Goal: Task Accomplishment & Management: Use online tool/utility

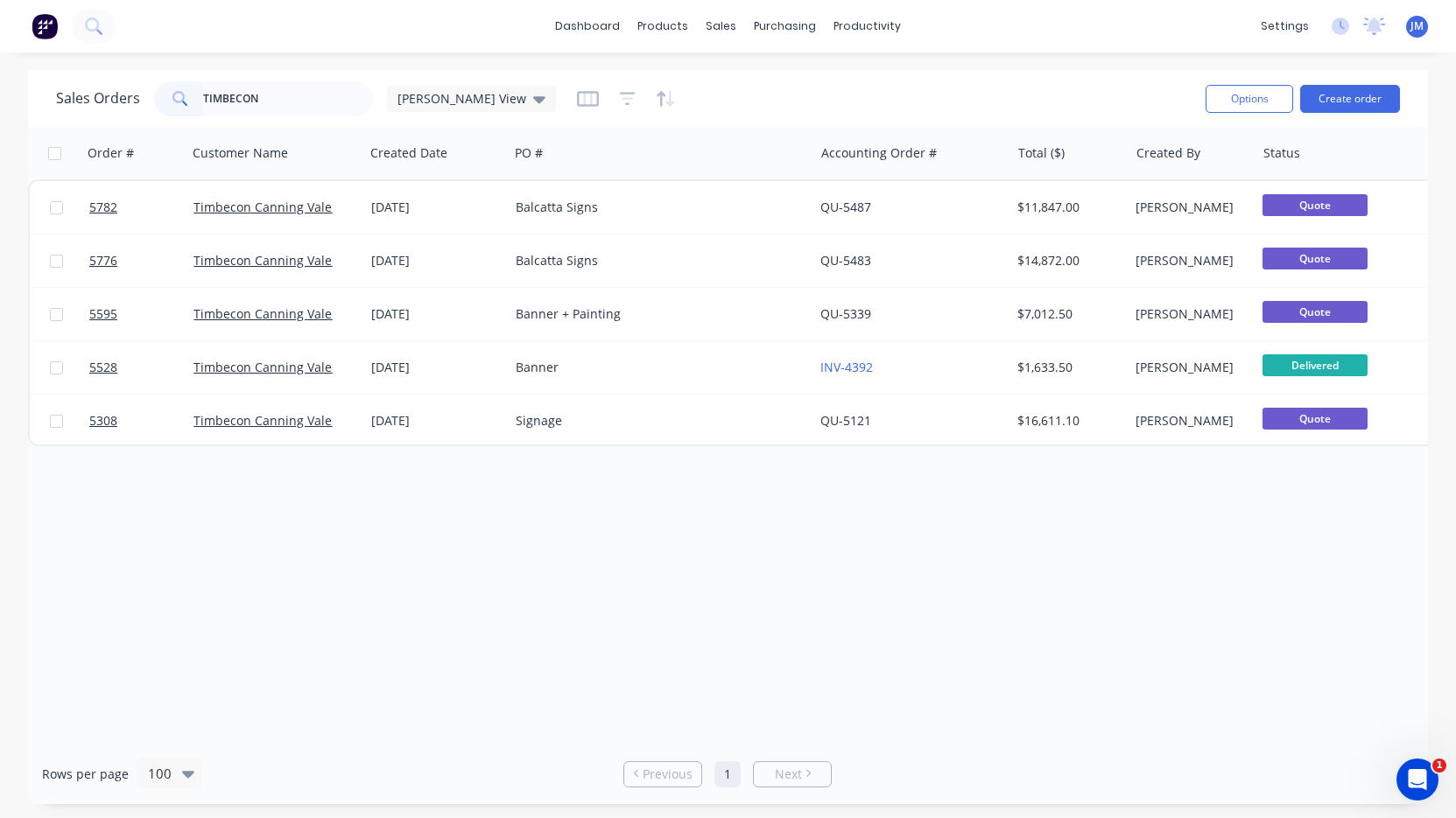
click at [322, 94] on input "TIMBECON" at bounding box center [288, 98] width 170 height 35
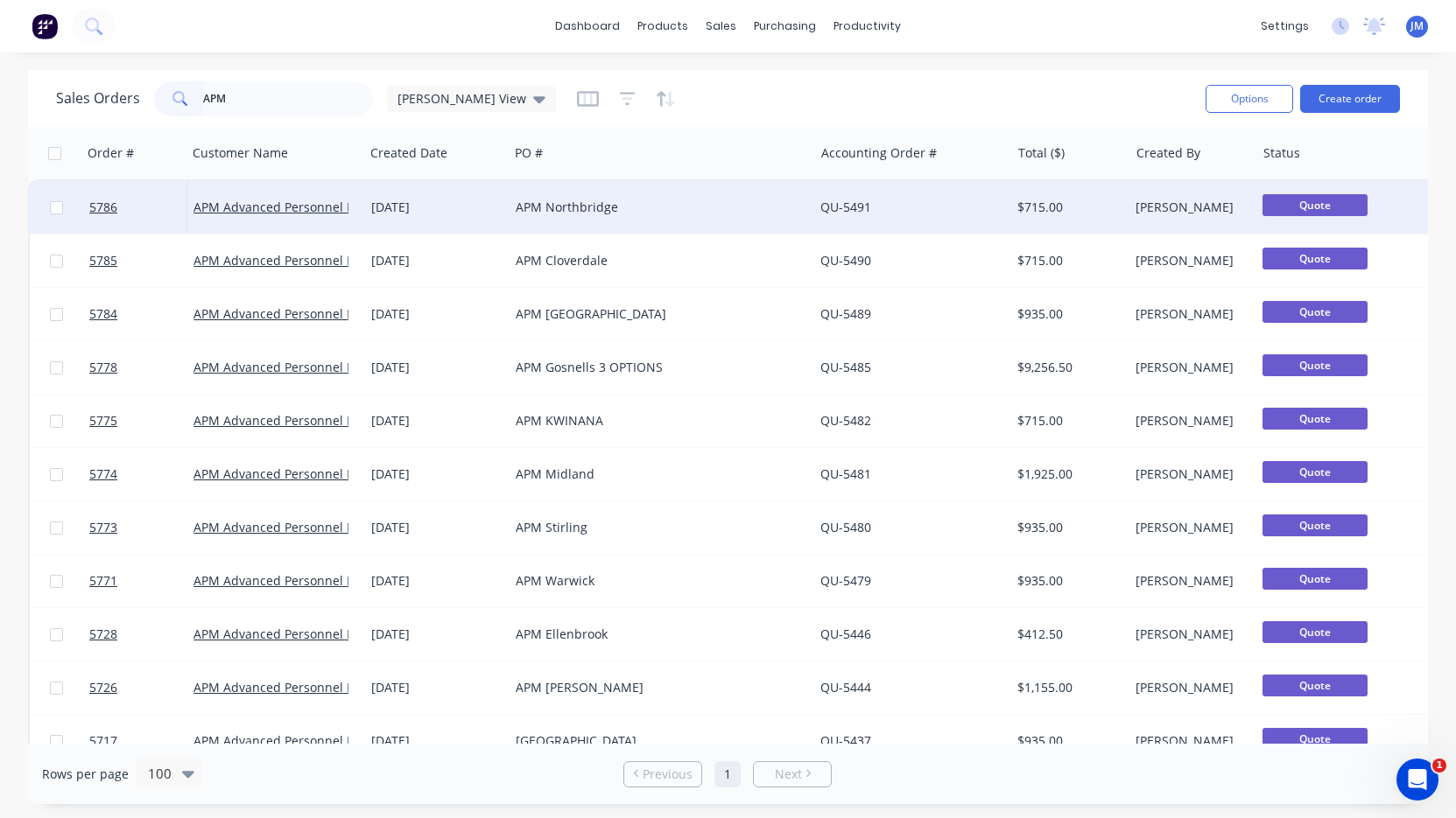
type input "APM"
click at [534, 221] on div "APM Northbridge" at bounding box center [661, 207] width 305 height 52
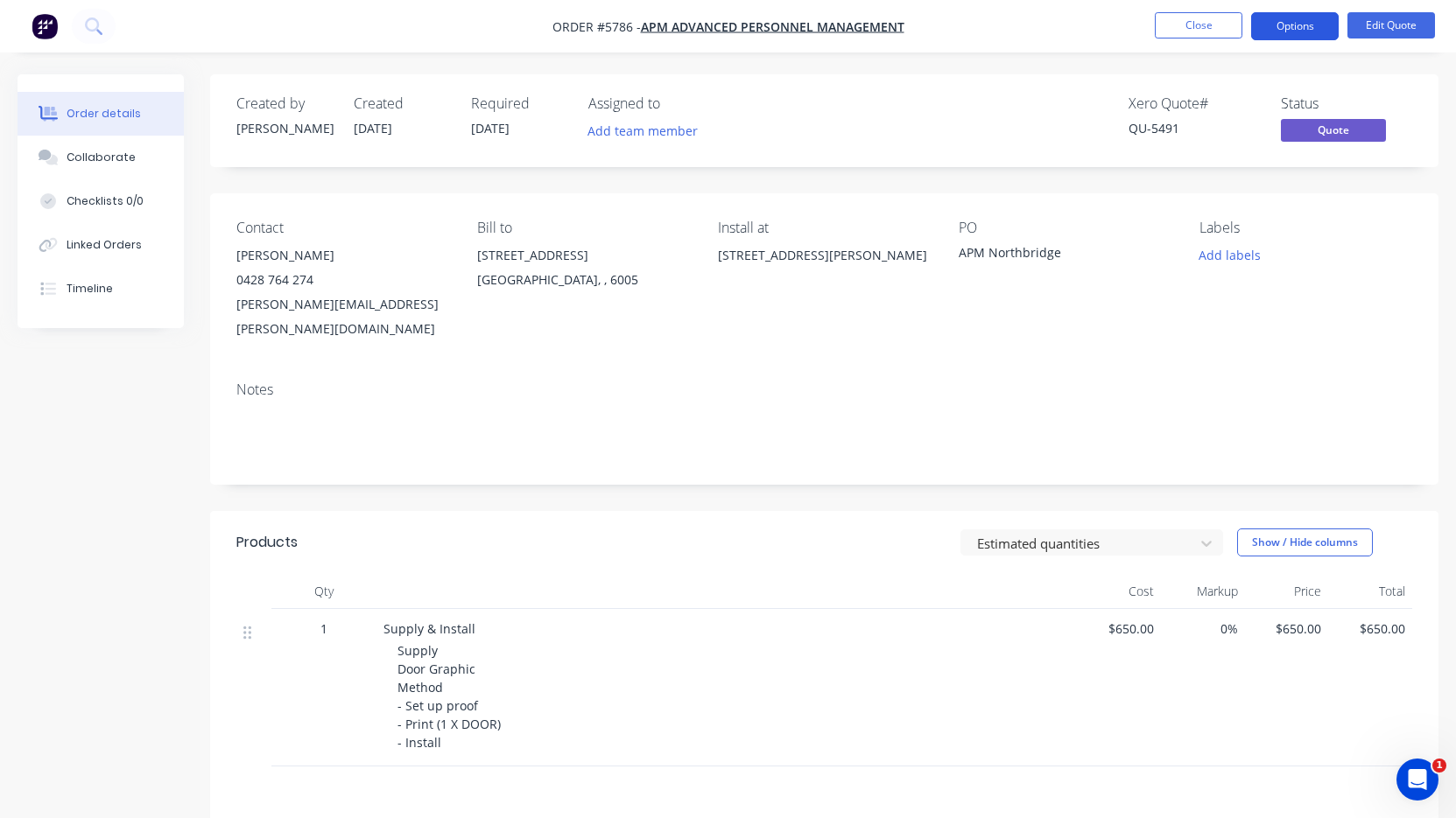
click at [1321, 27] on button "Options" at bounding box center [1294, 26] width 88 height 28
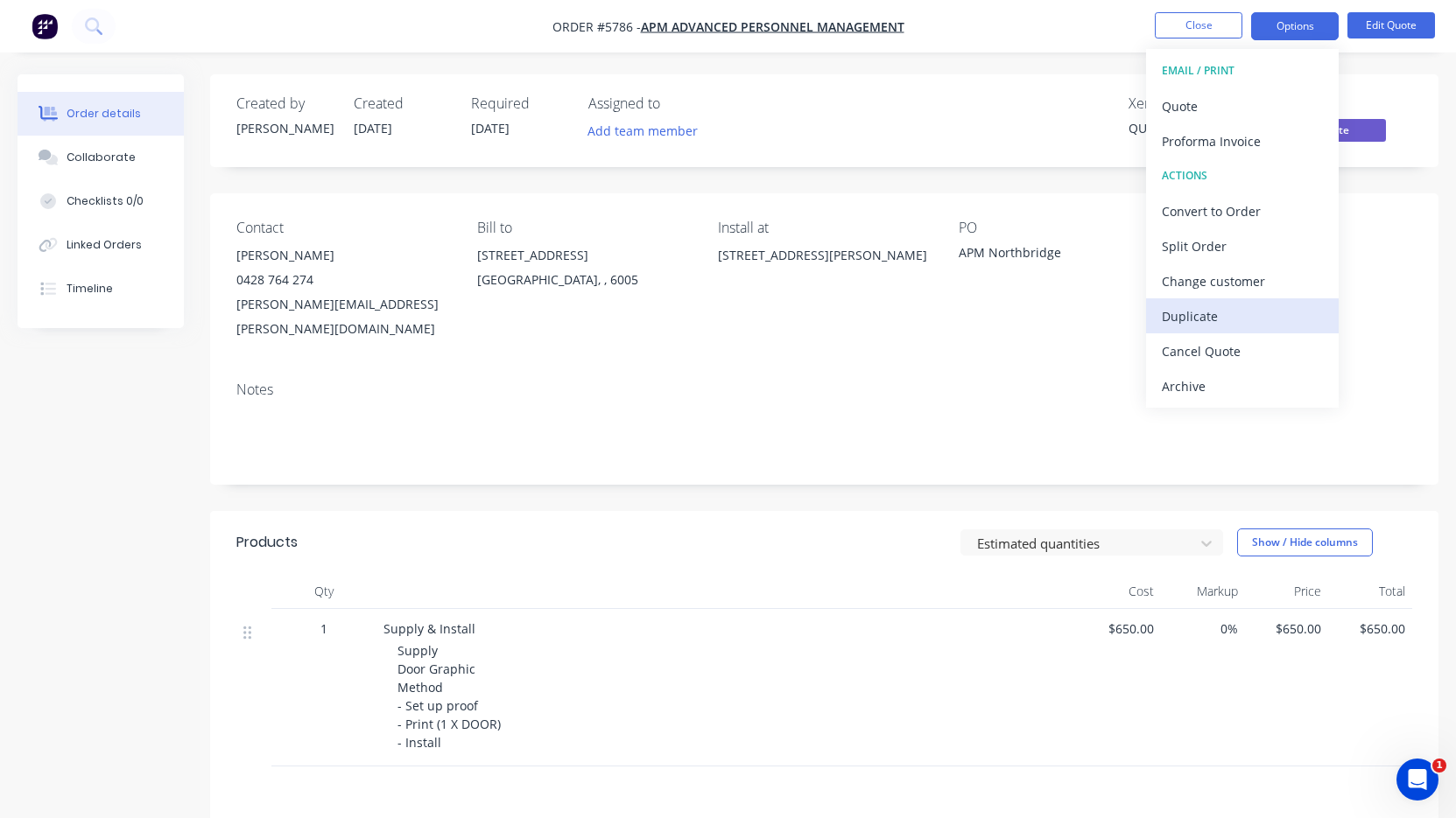
click at [1260, 326] on div "Duplicate" at bounding box center [1242, 316] width 161 height 26
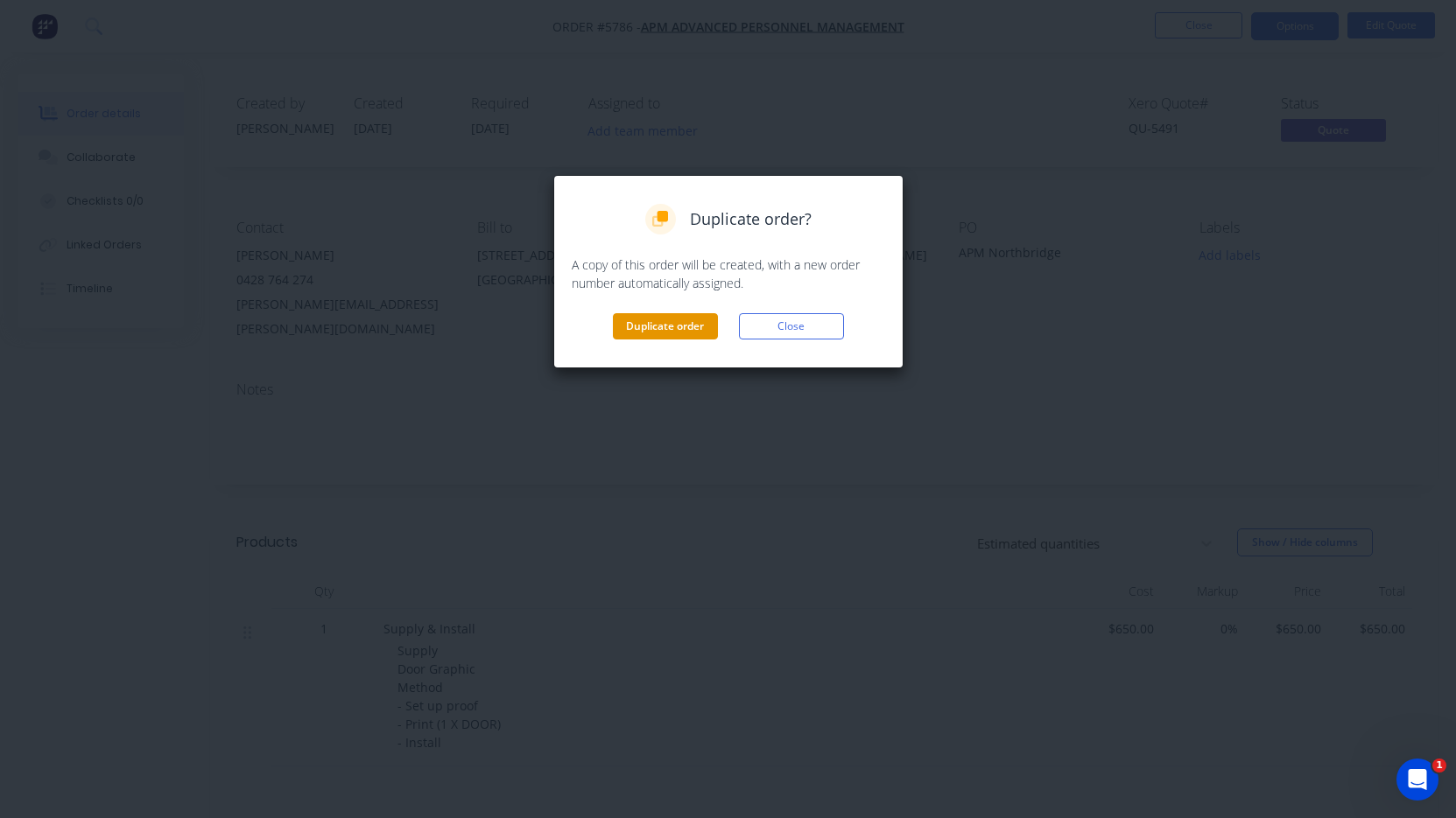
click at [666, 329] on button "Duplicate order" at bounding box center [665, 327] width 105 height 27
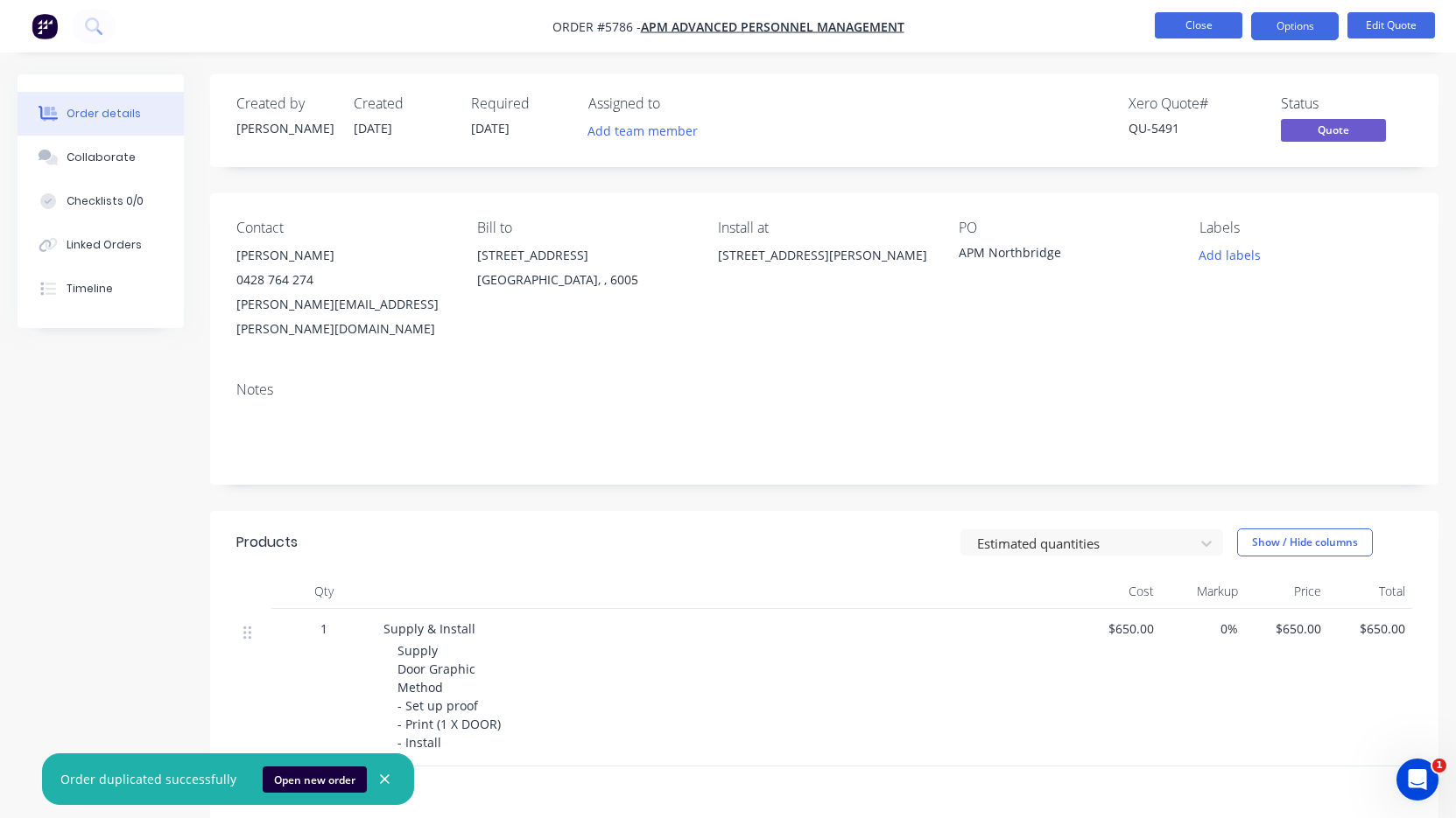
click at [1185, 27] on button "Close" at bounding box center [1198, 26] width 88 height 27
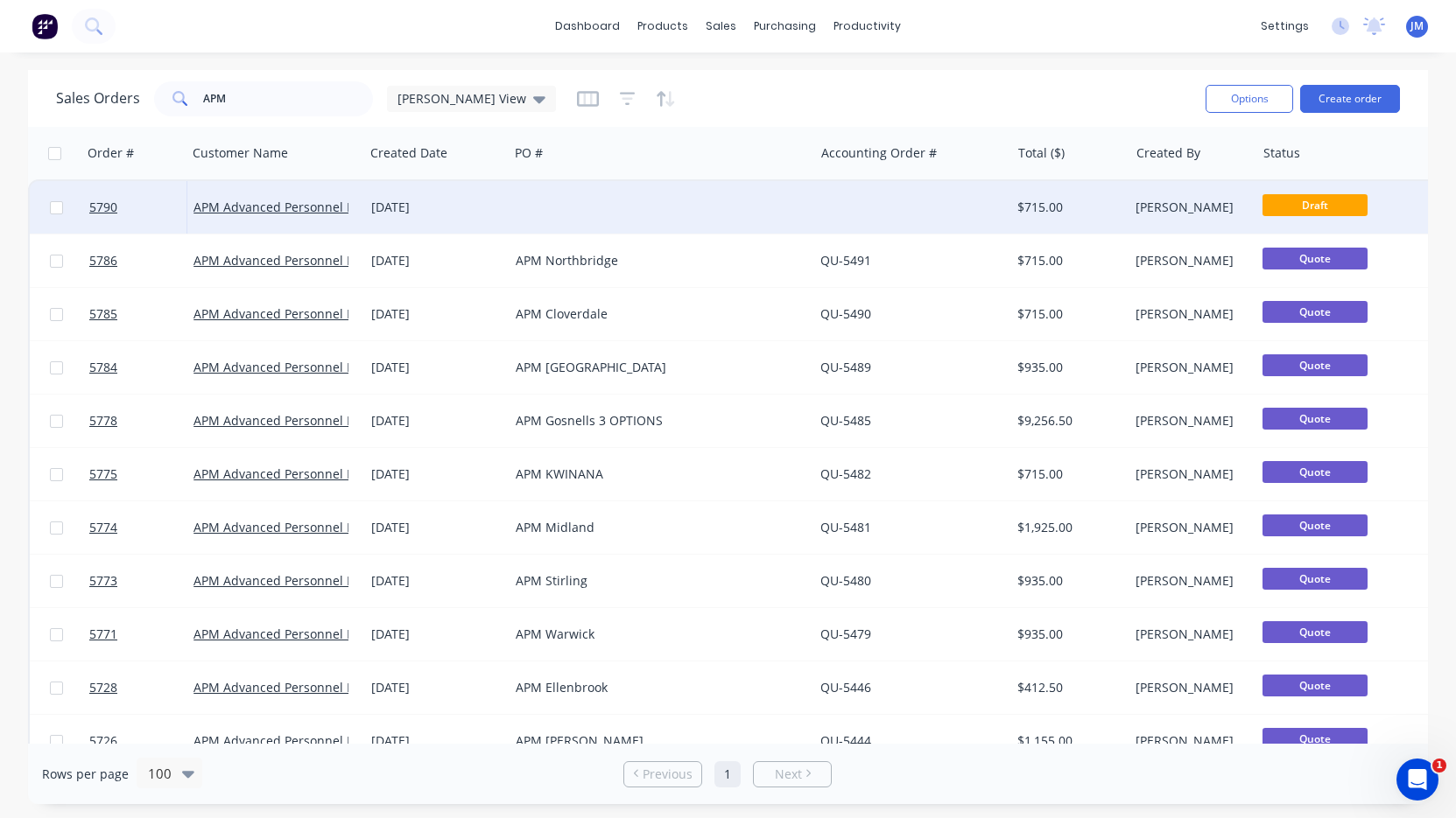
click at [723, 214] on div at bounding box center [661, 207] width 305 height 52
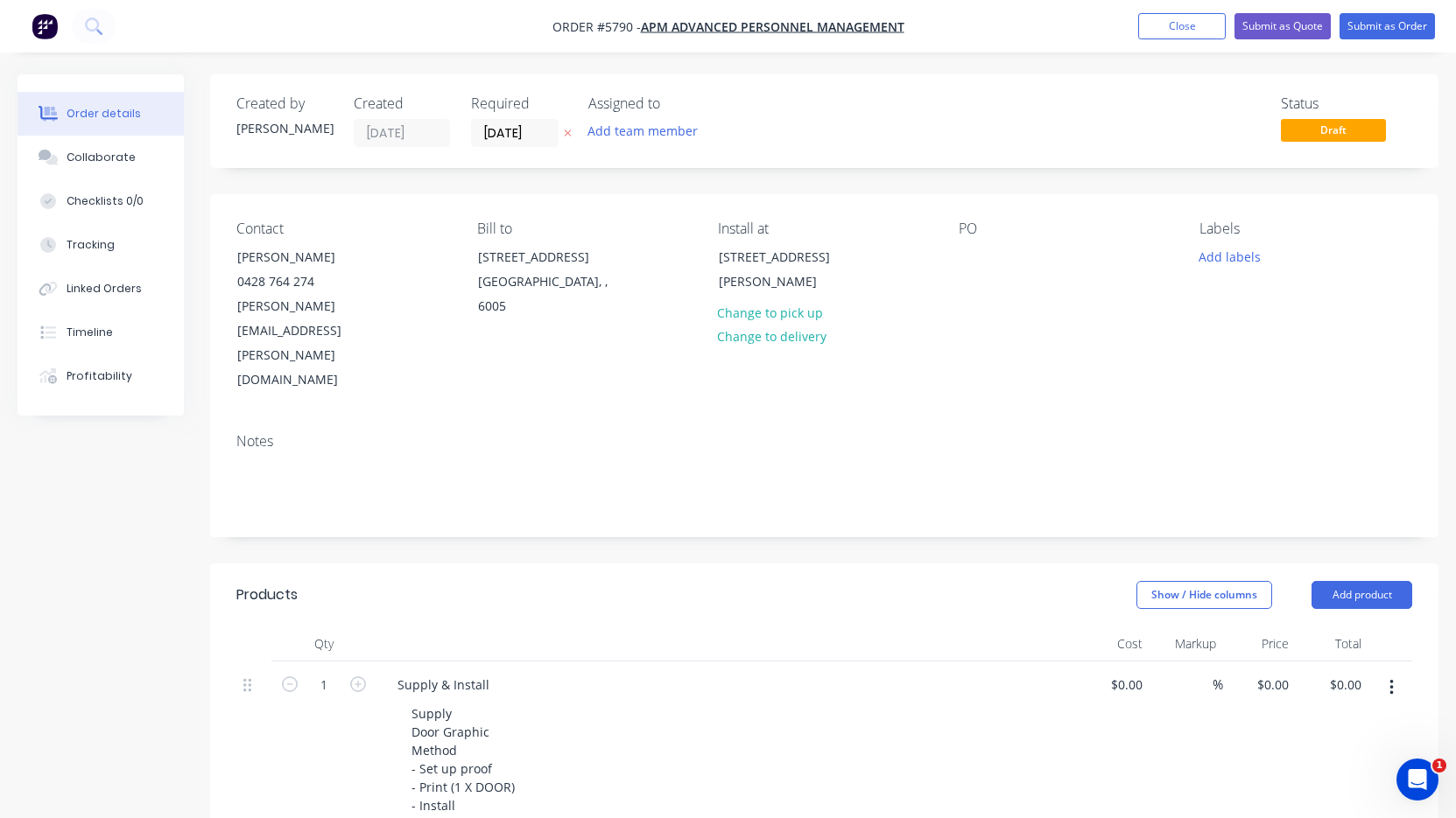
type input "$650.00"
click at [976, 263] on div at bounding box center [971, 256] width 28 height 26
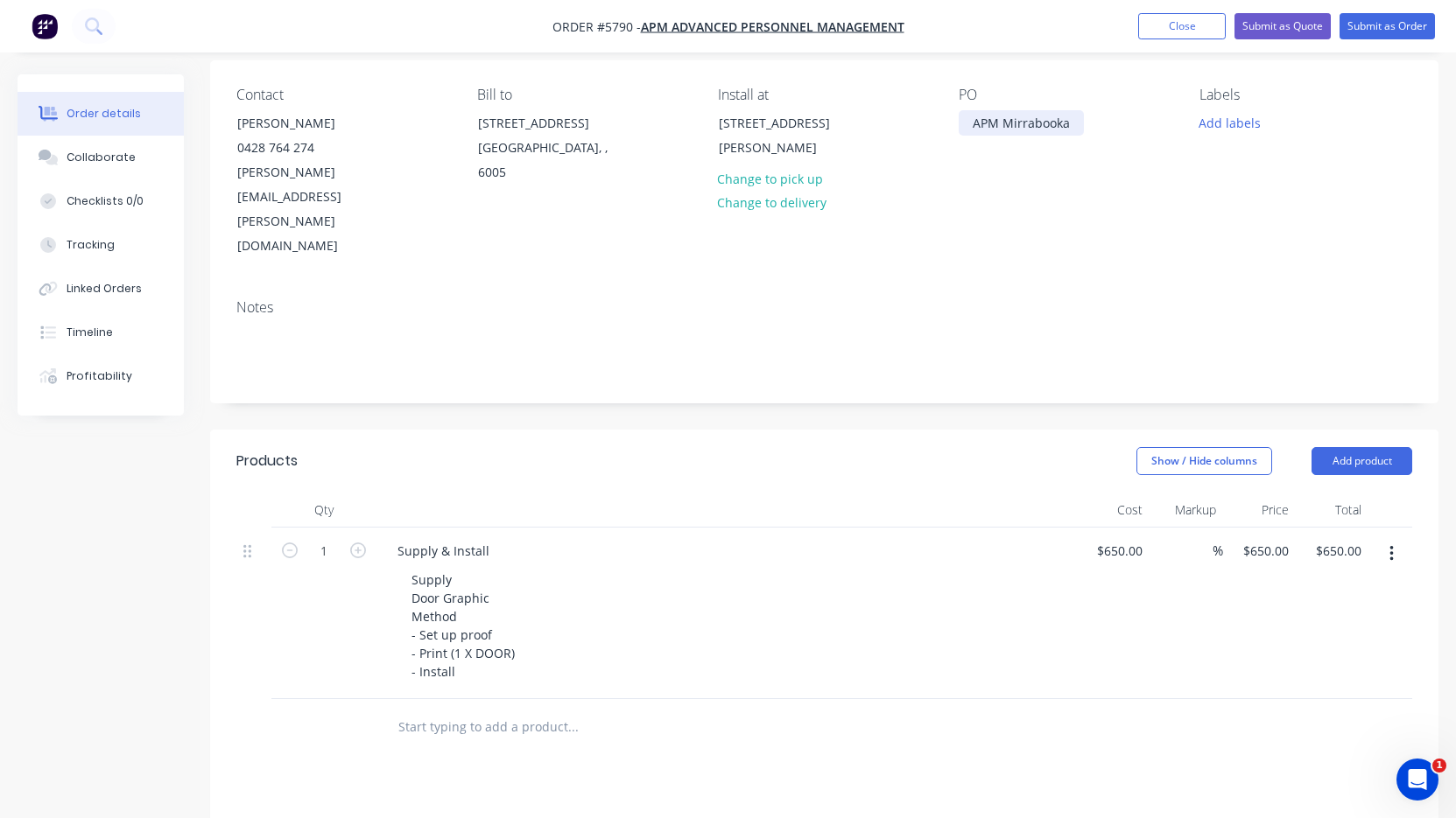
scroll to position [139, 0]
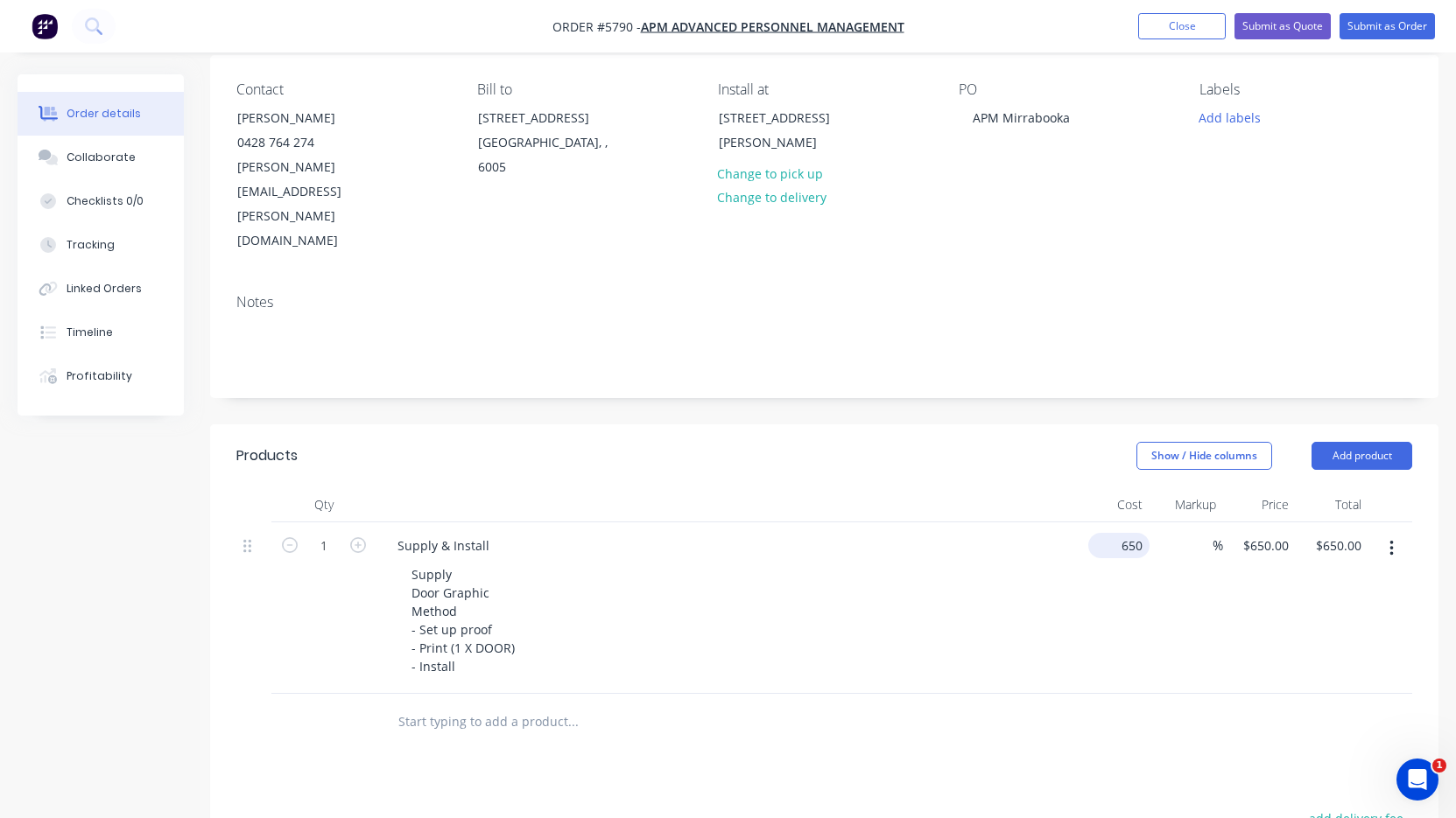
click at [1122, 533] on input "650" at bounding box center [1122, 546] width 54 height 26
type input "$600.00"
click at [899, 693] on div "Products Show / Hide columns Add product Qty Cost Markup Price Total 1 Supply &…" at bounding box center [825, 798] width 1228 height 747
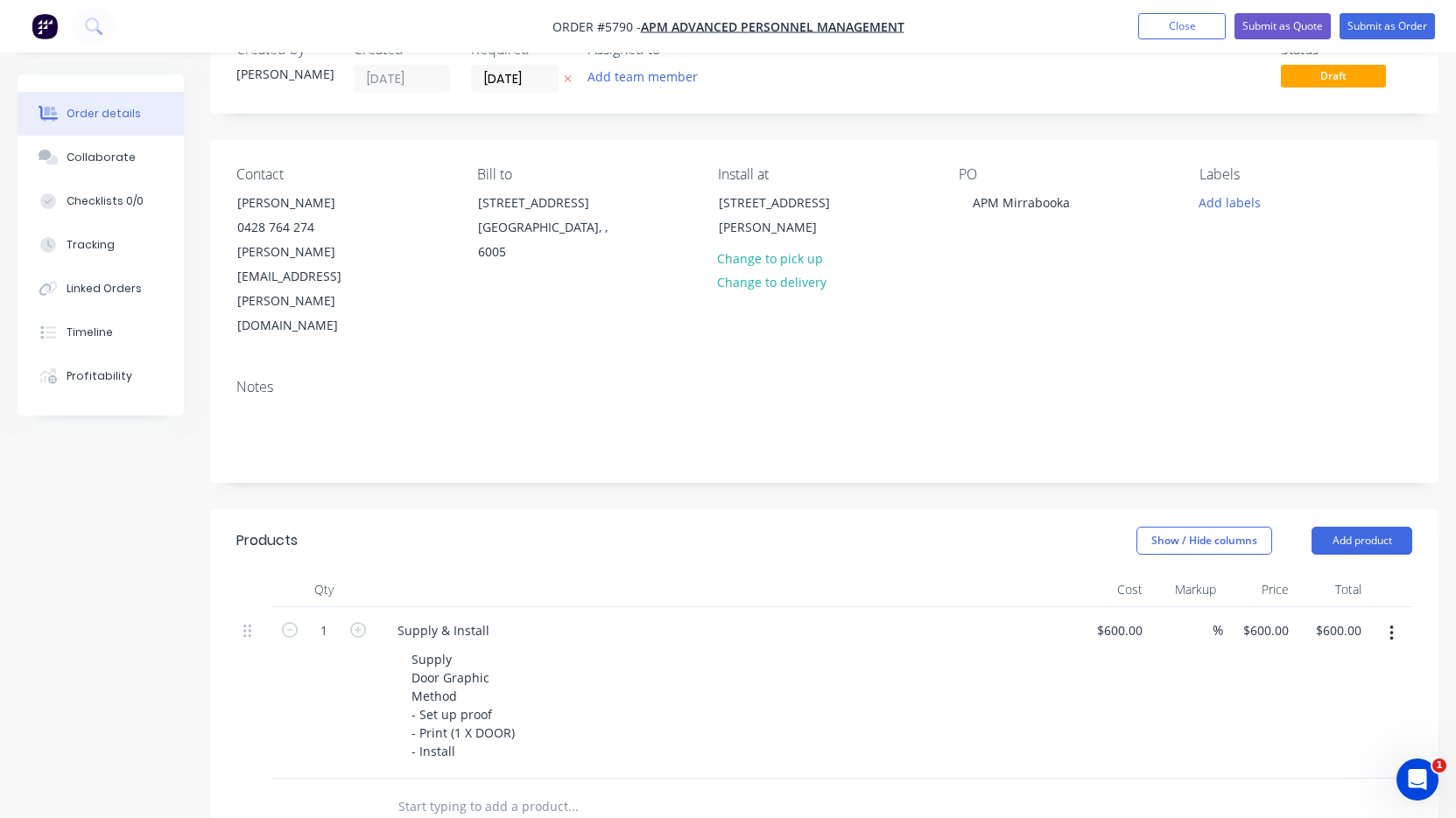
scroll to position [53, 0]
click at [761, 213] on div "[STREET_ADDRESS][PERSON_NAME]" at bounding box center [791, 215] width 146 height 49
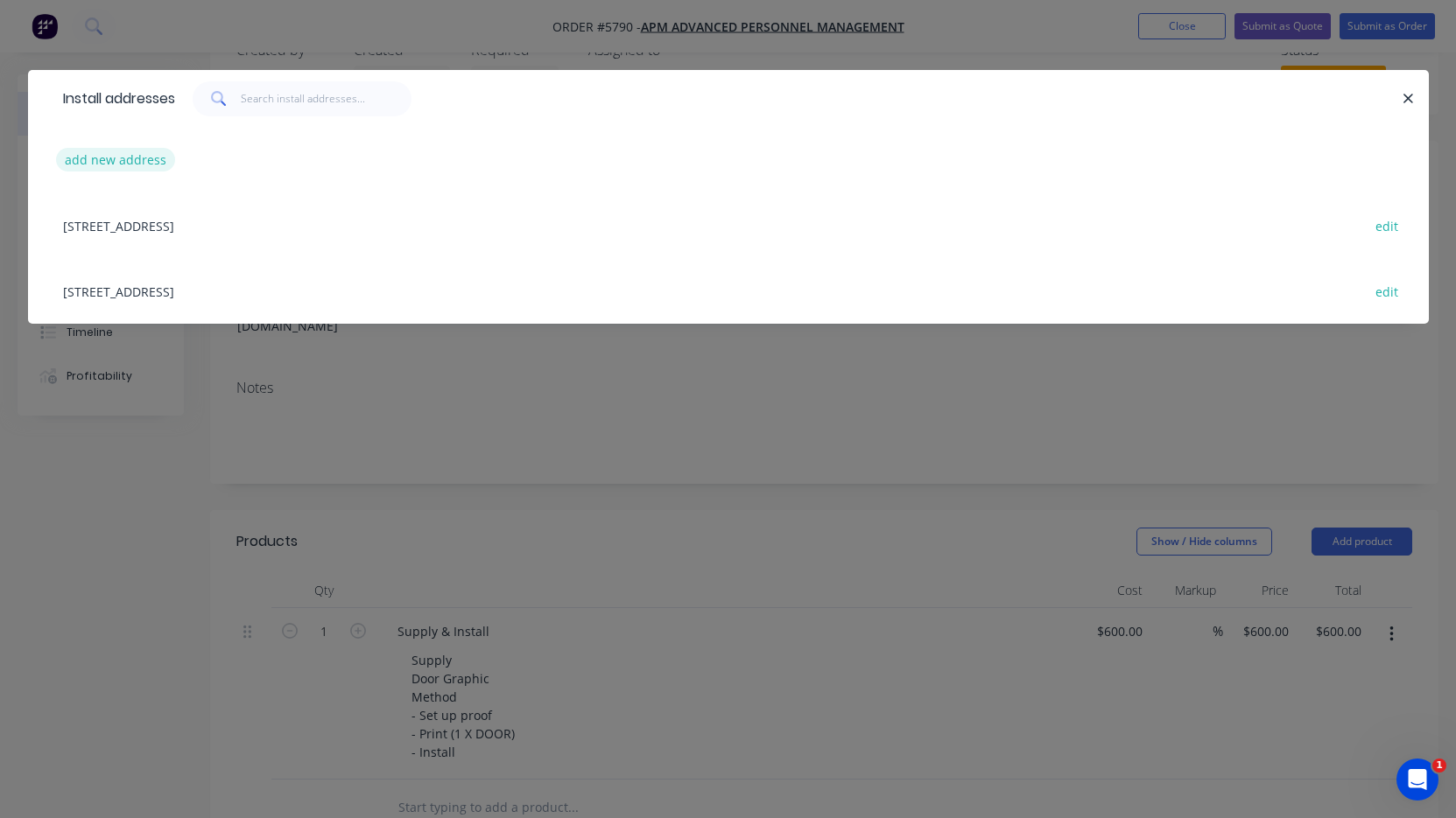
click at [121, 155] on button "add new address" at bounding box center [116, 159] width 120 height 24
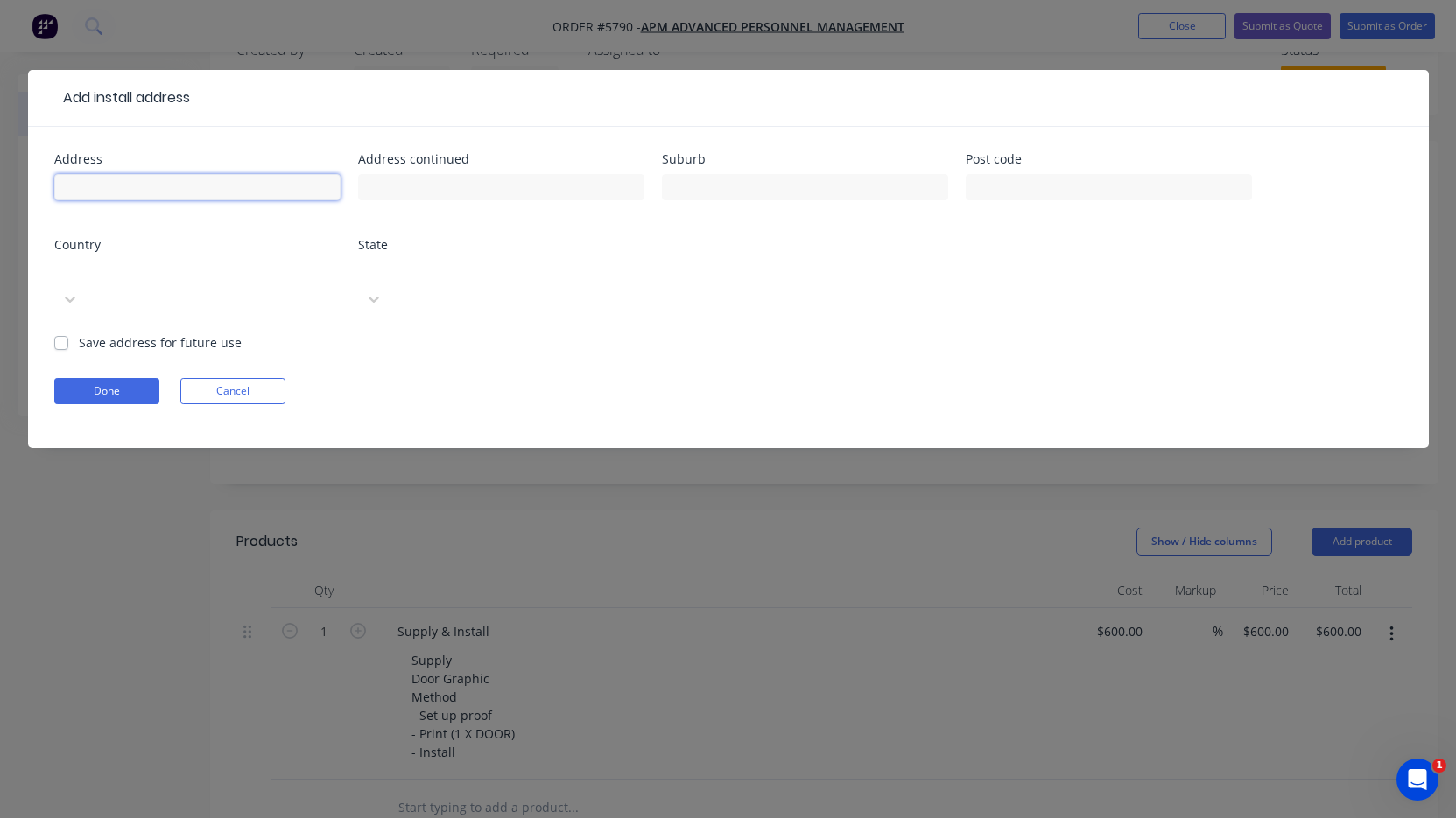
click at [118, 180] on input "text" at bounding box center [197, 188] width 287 height 27
paste input "[STREET_ADDRESS]"
type input "[STREET_ADDRESS]"
click at [113, 378] on button "Done" at bounding box center [107, 391] width 105 height 27
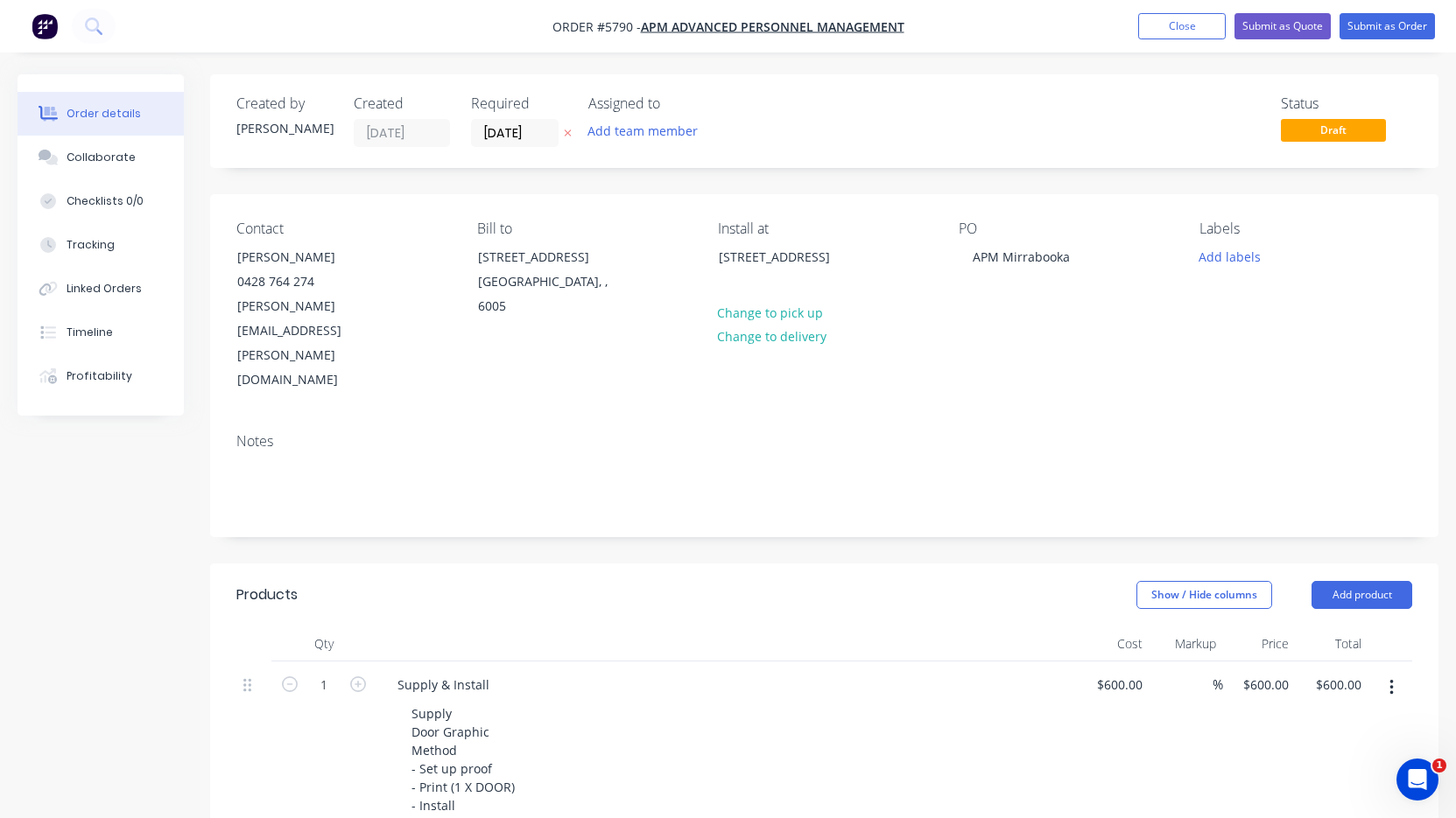
scroll to position [0, 0]
click at [1303, 28] on button "Submit as Quote" at bounding box center [1282, 27] width 96 height 27
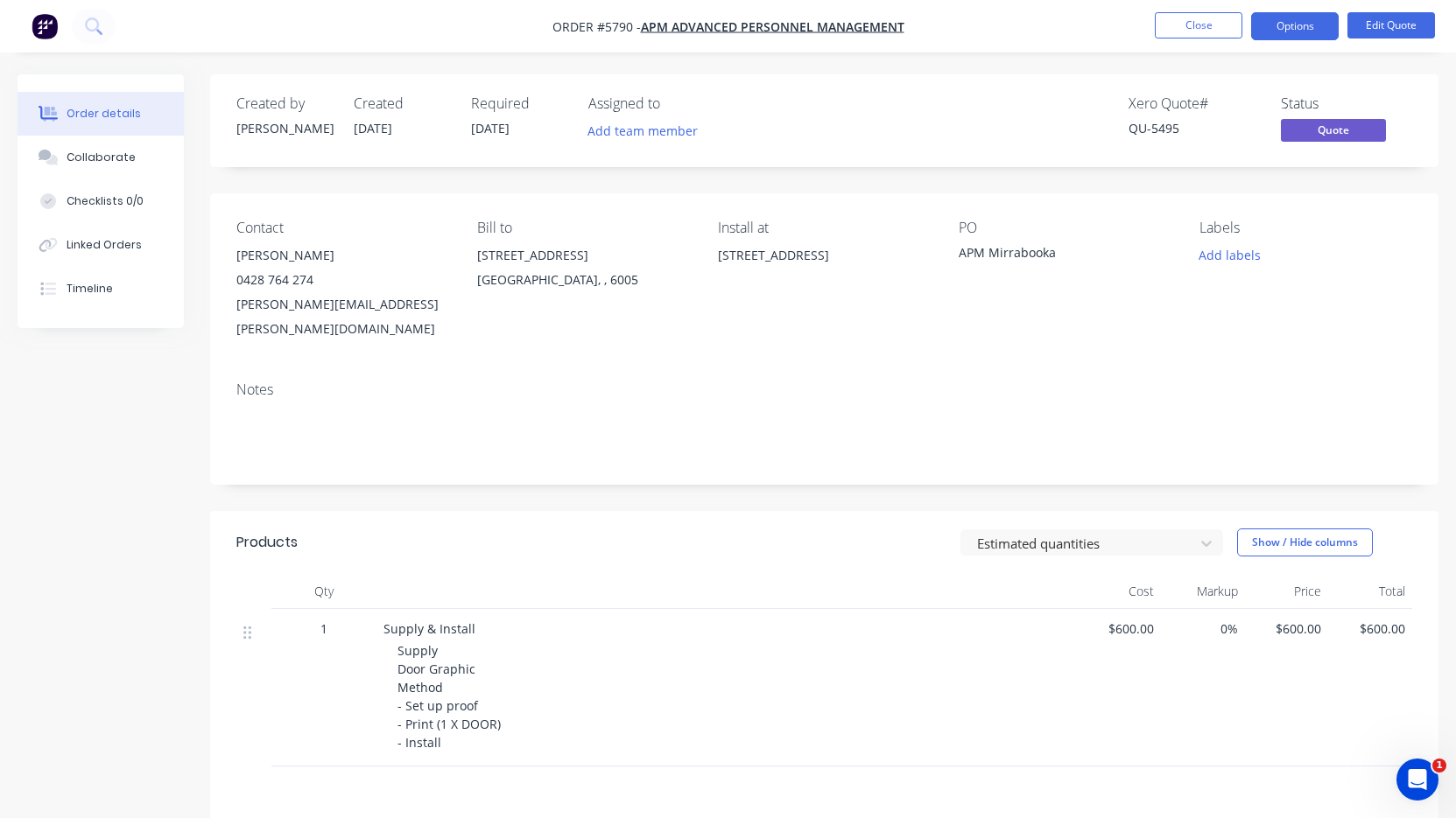
click at [1303, 28] on button "Options" at bounding box center [1294, 26] width 88 height 28
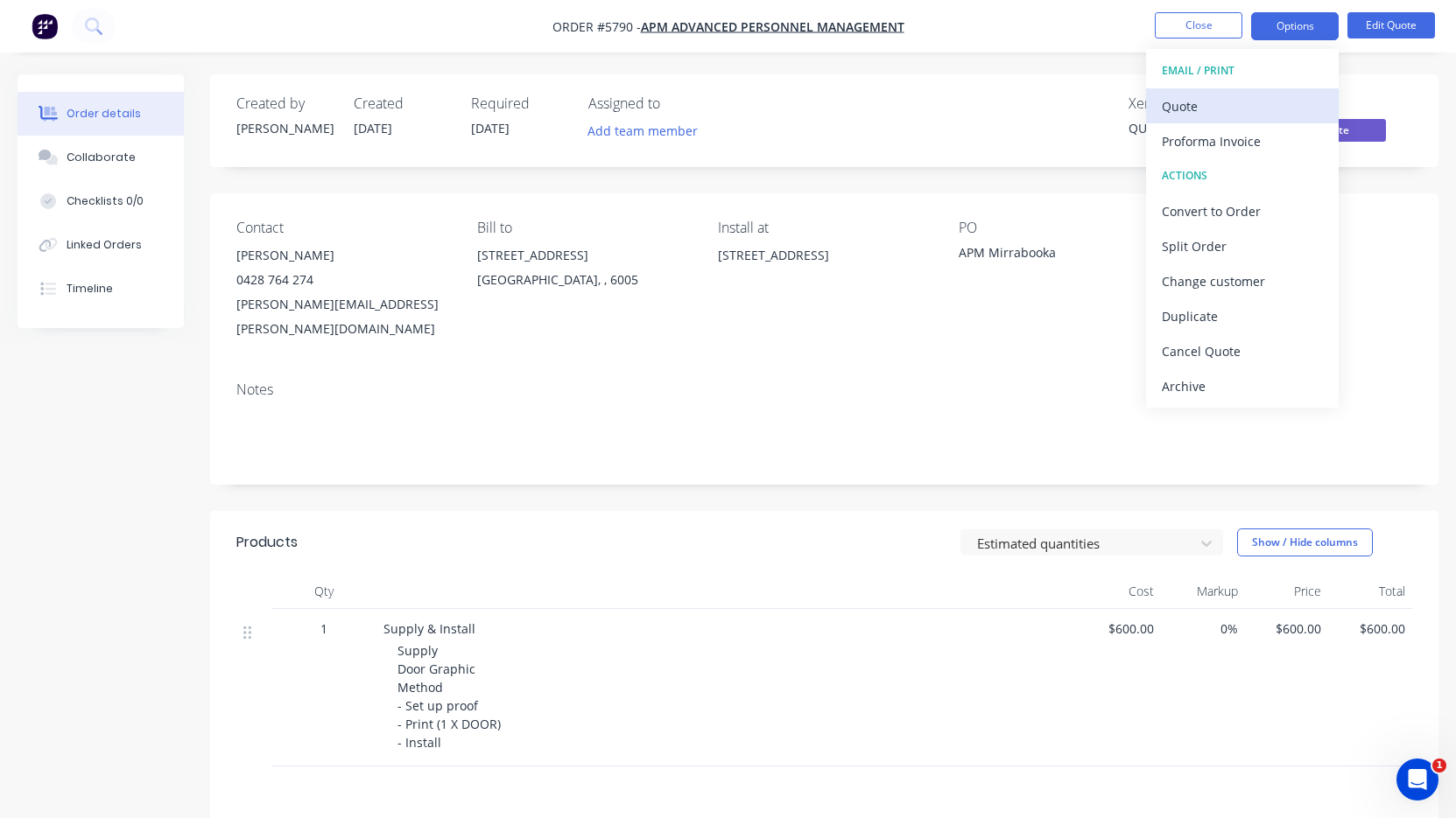
click at [1270, 105] on div "Quote" at bounding box center [1242, 106] width 161 height 26
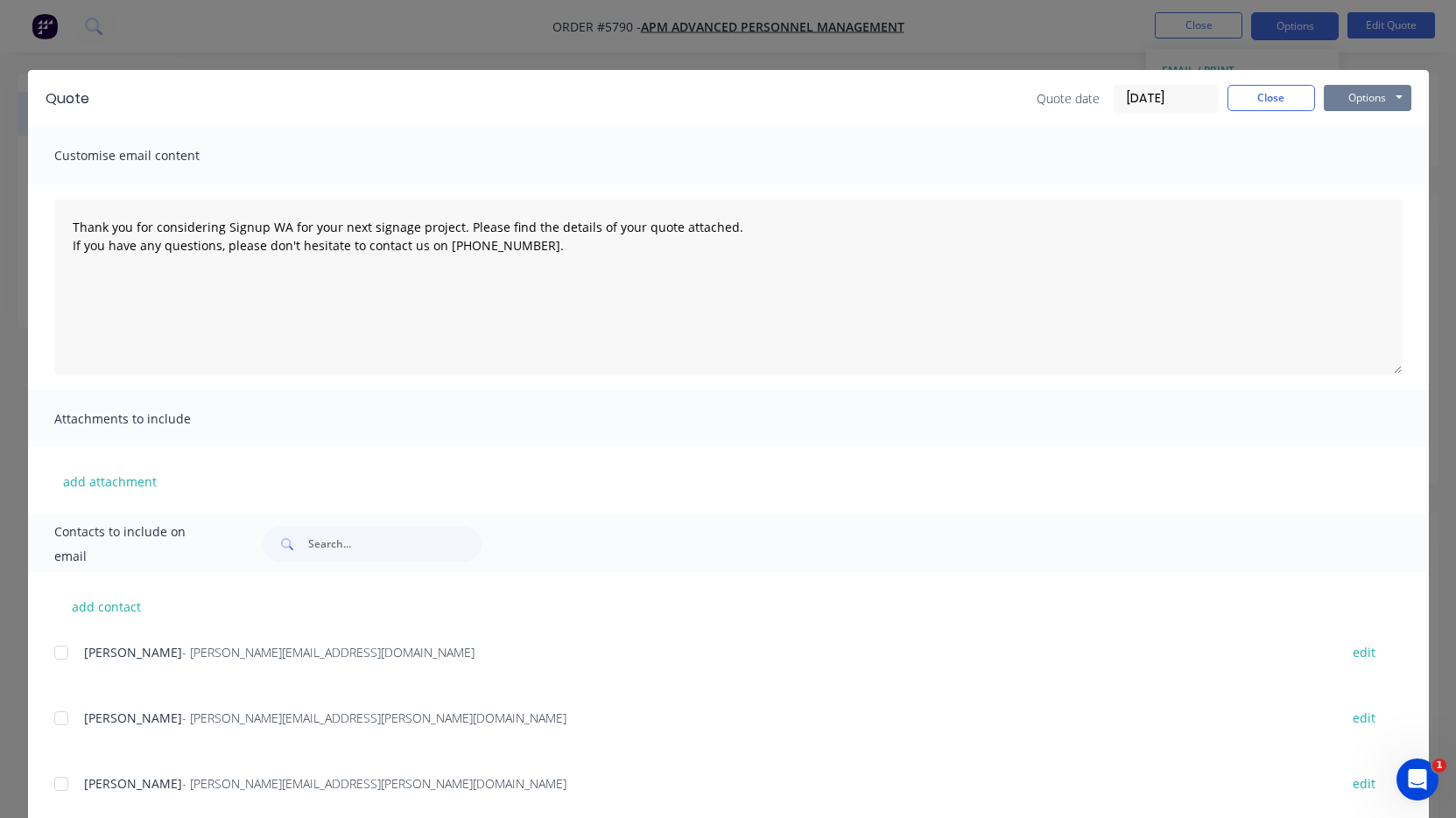
click at [1366, 93] on button "Options" at bounding box center [1367, 98] width 88 height 27
click at [1367, 155] on button "Print" at bounding box center [1380, 158] width 112 height 29
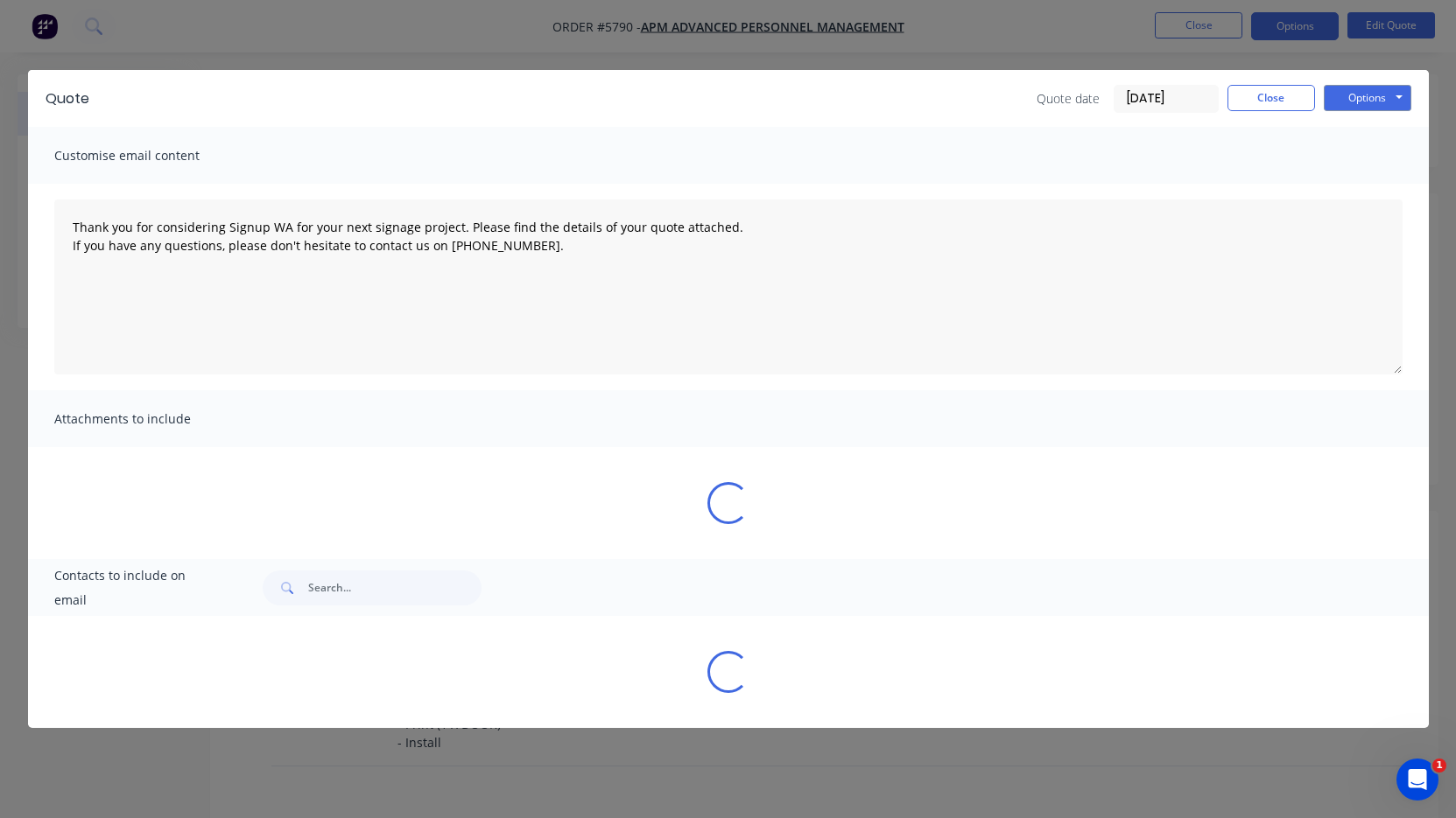
type textarea "Thank you for considering Signup WA for your next signage project. Please find …"
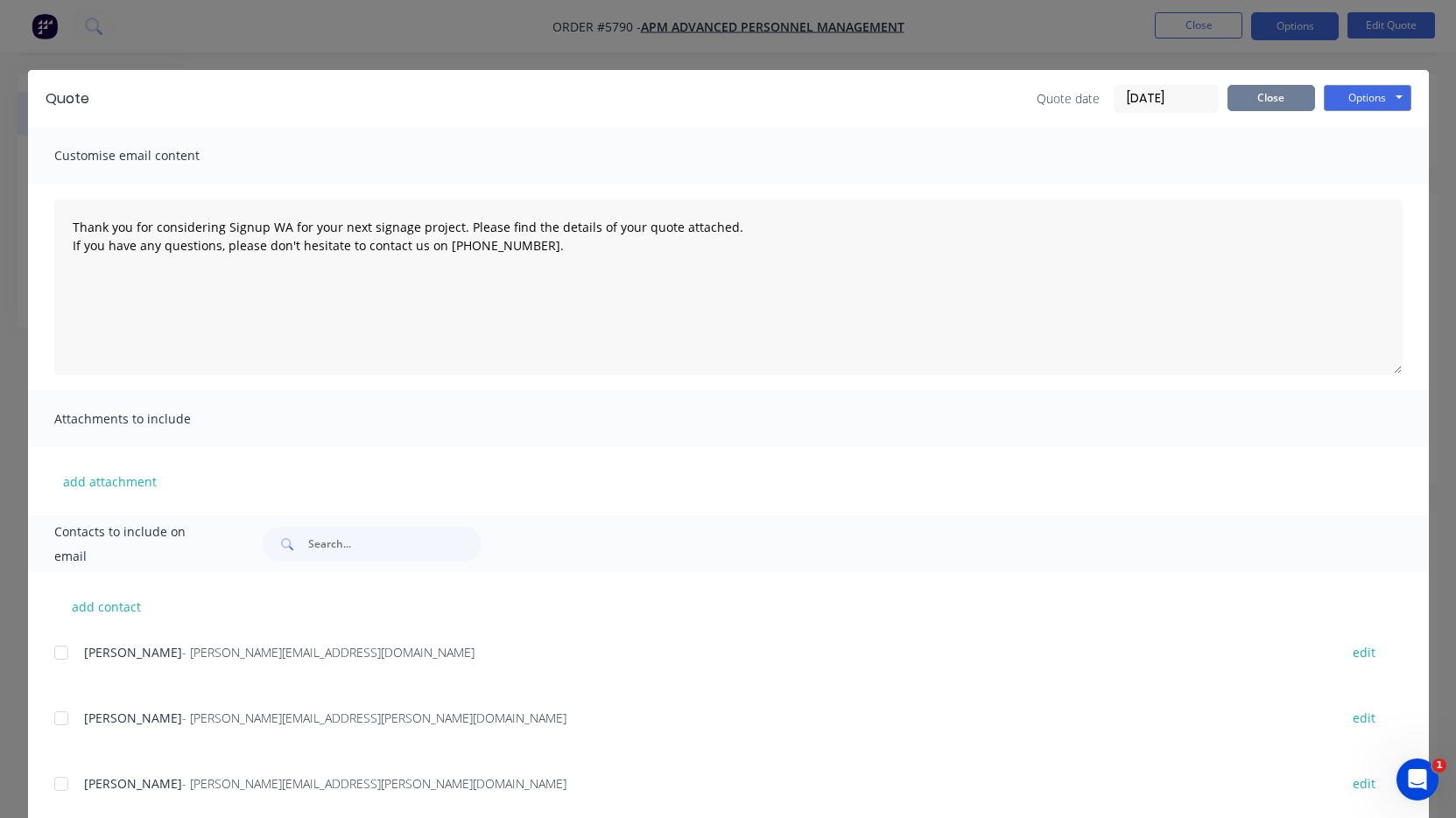
click at [1288, 103] on button "Close" at bounding box center [1271, 98] width 88 height 27
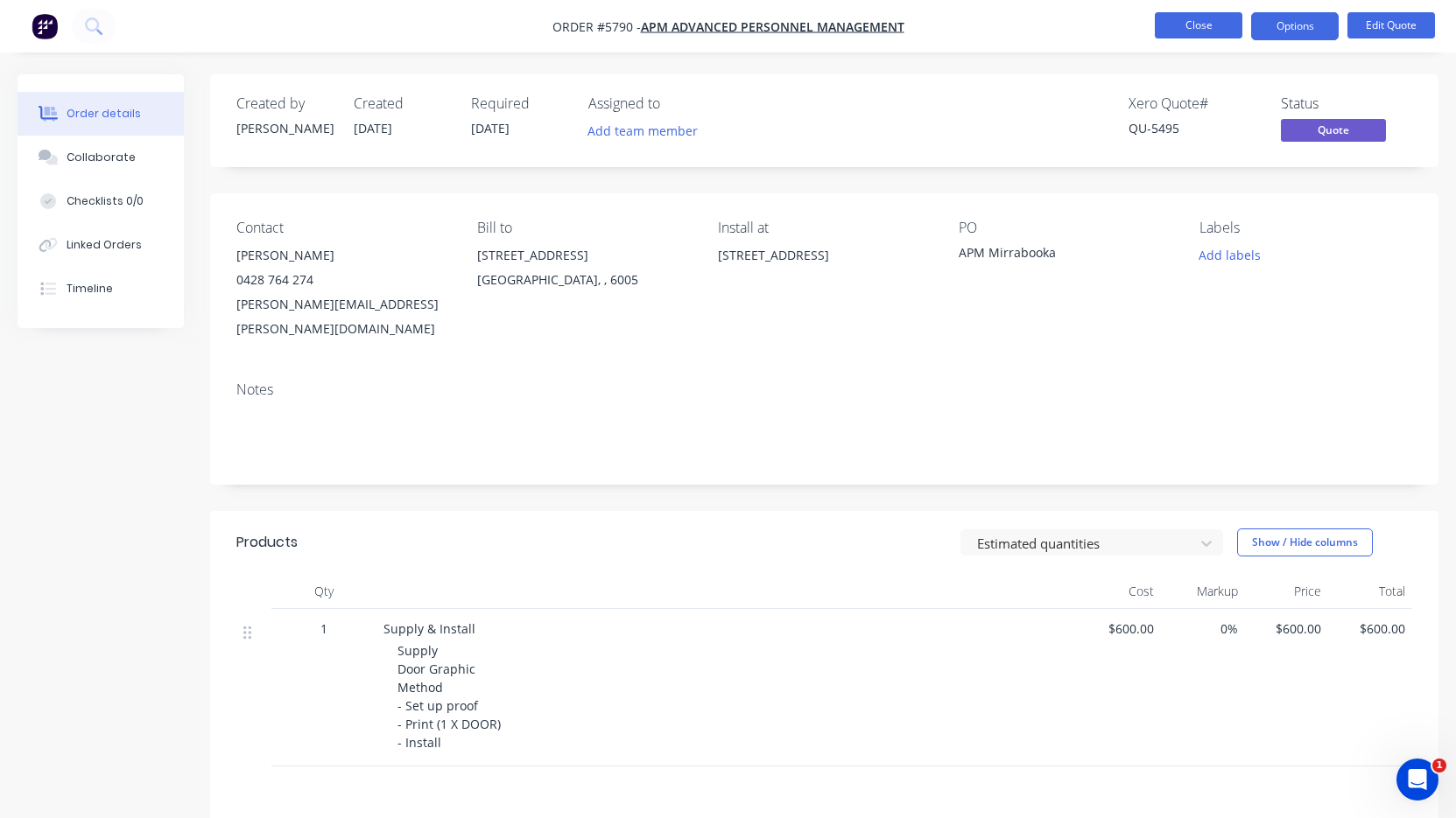
click at [1207, 36] on button "Close" at bounding box center [1198, 26] width 88 height 27
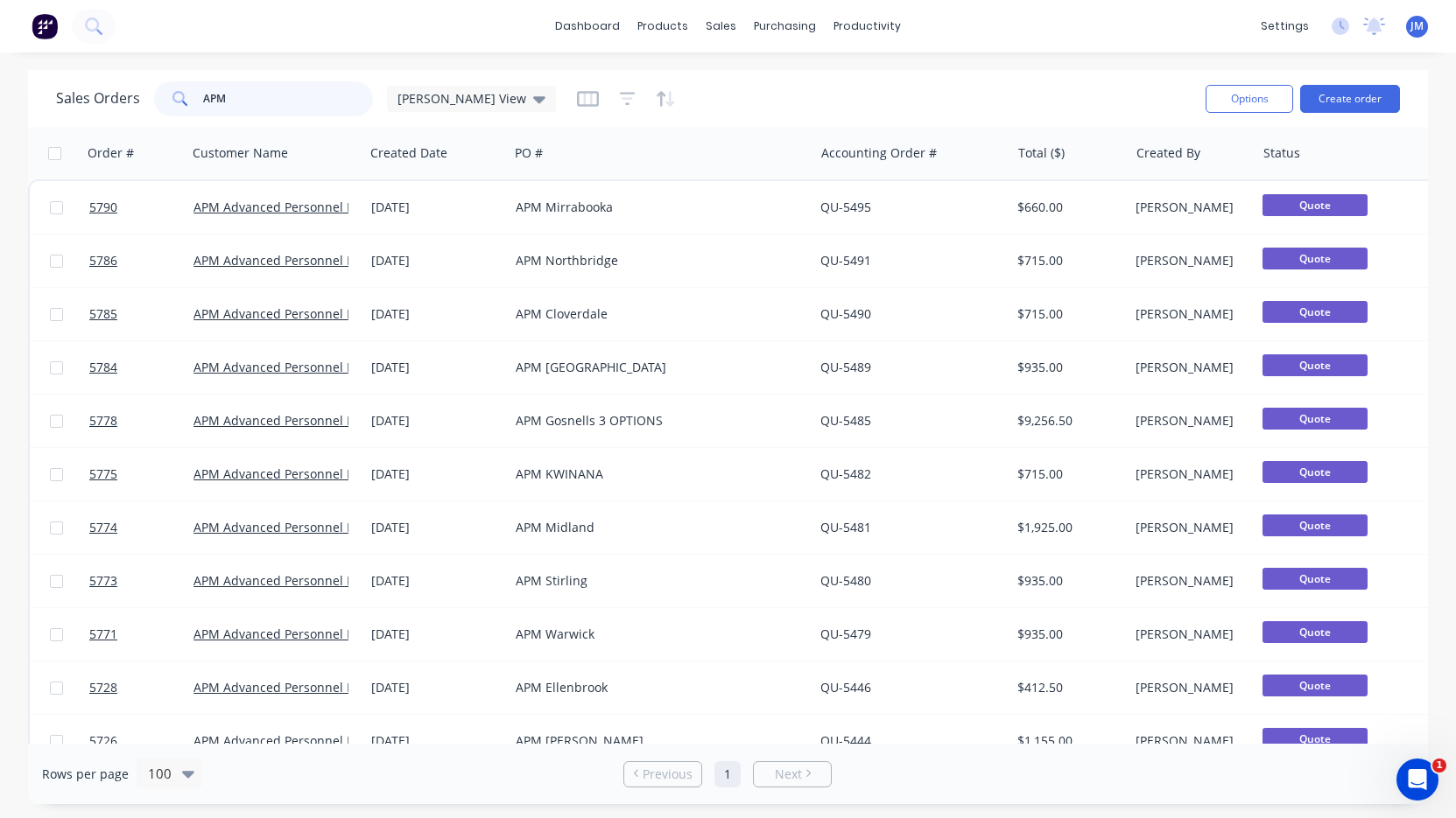
click at [257, 98] on input "APM" at bounding box center [288, 98] width 170 height 35
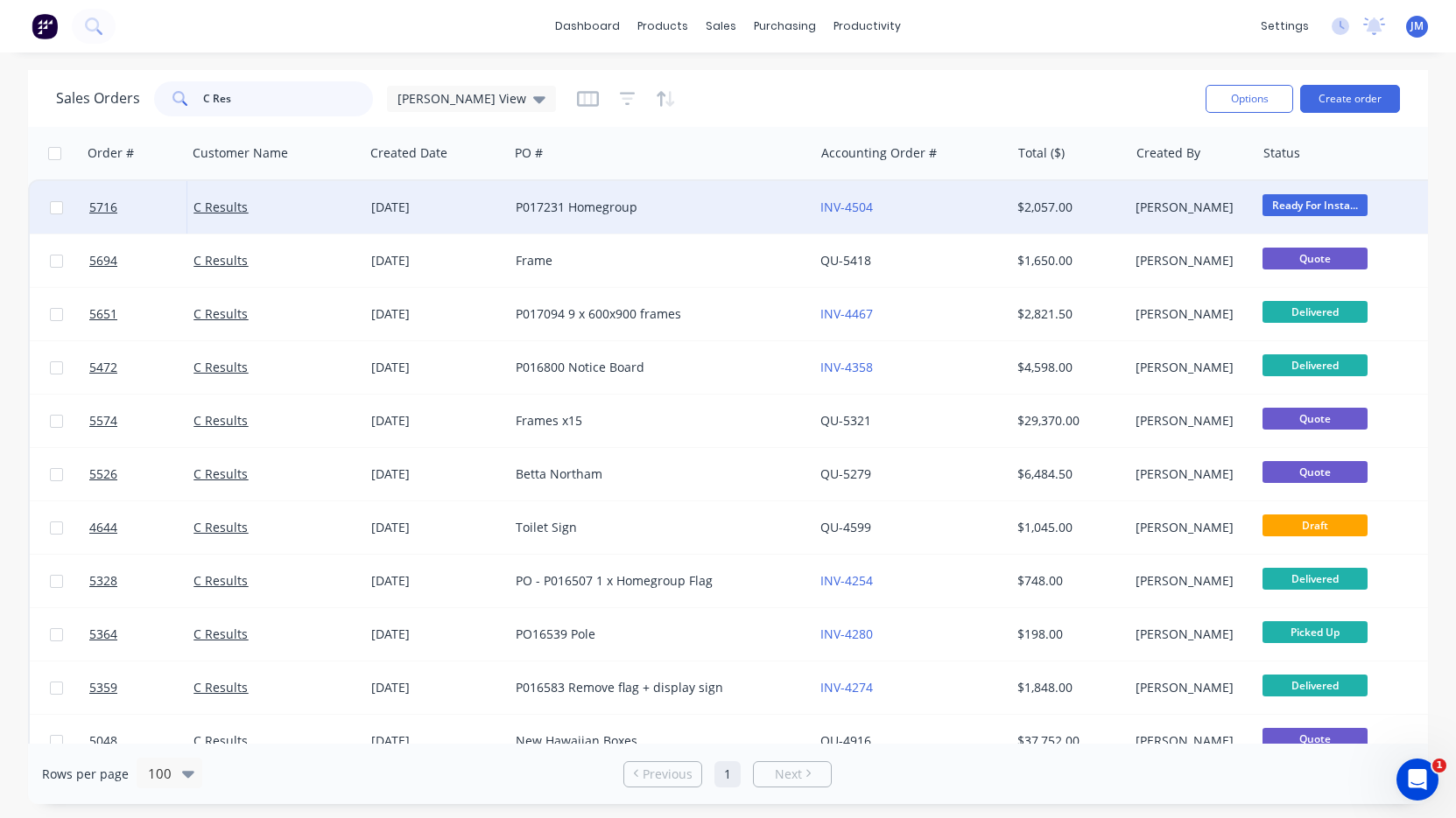
type input "C Res"
click at [519, 199] on div "P017231 Homegroup" at bounding box center [653, 208] width 276 height 17
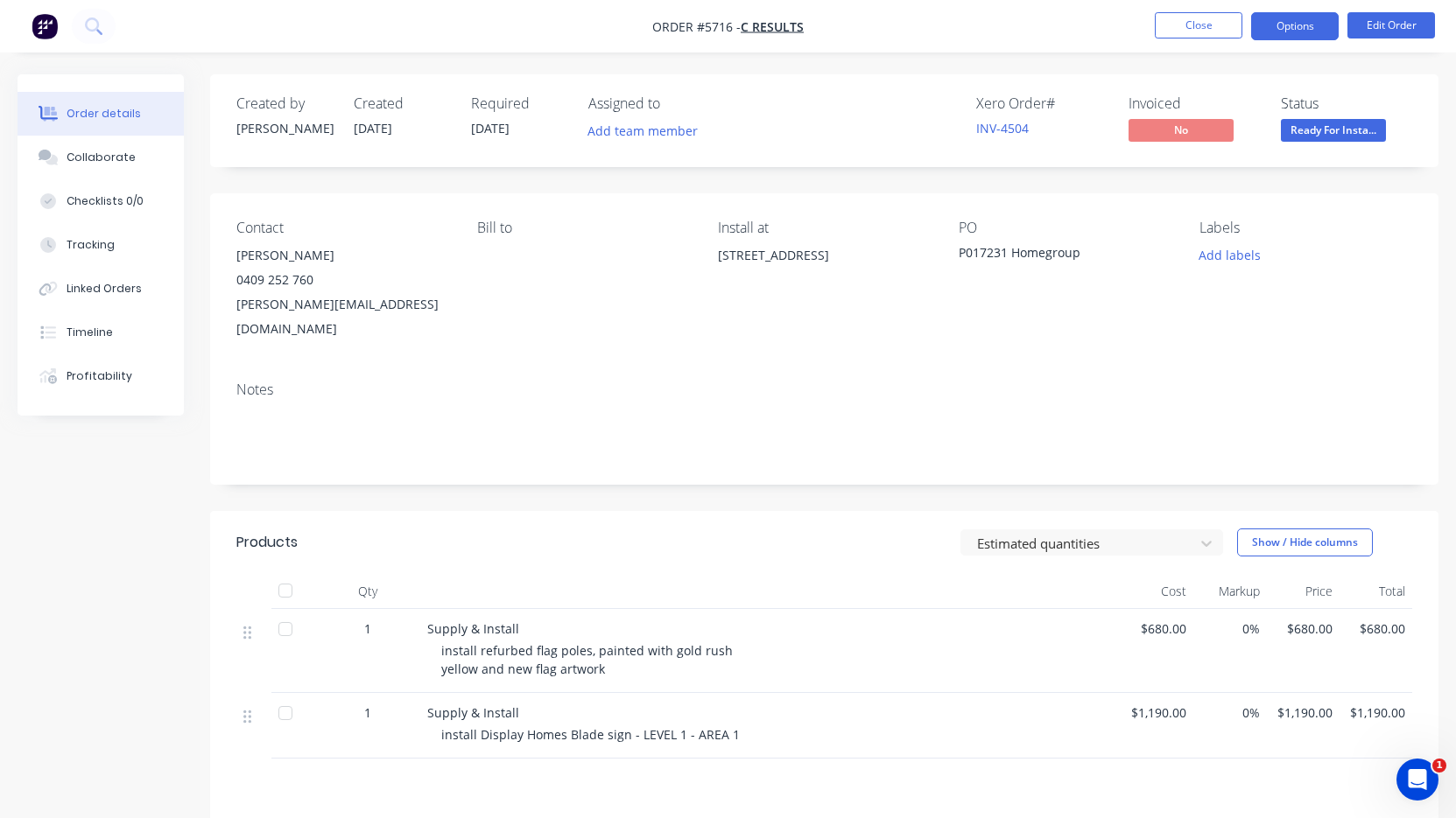
click at [1293, 18] on button "Options" at bounding box center [1294, 26] width 88 height 28
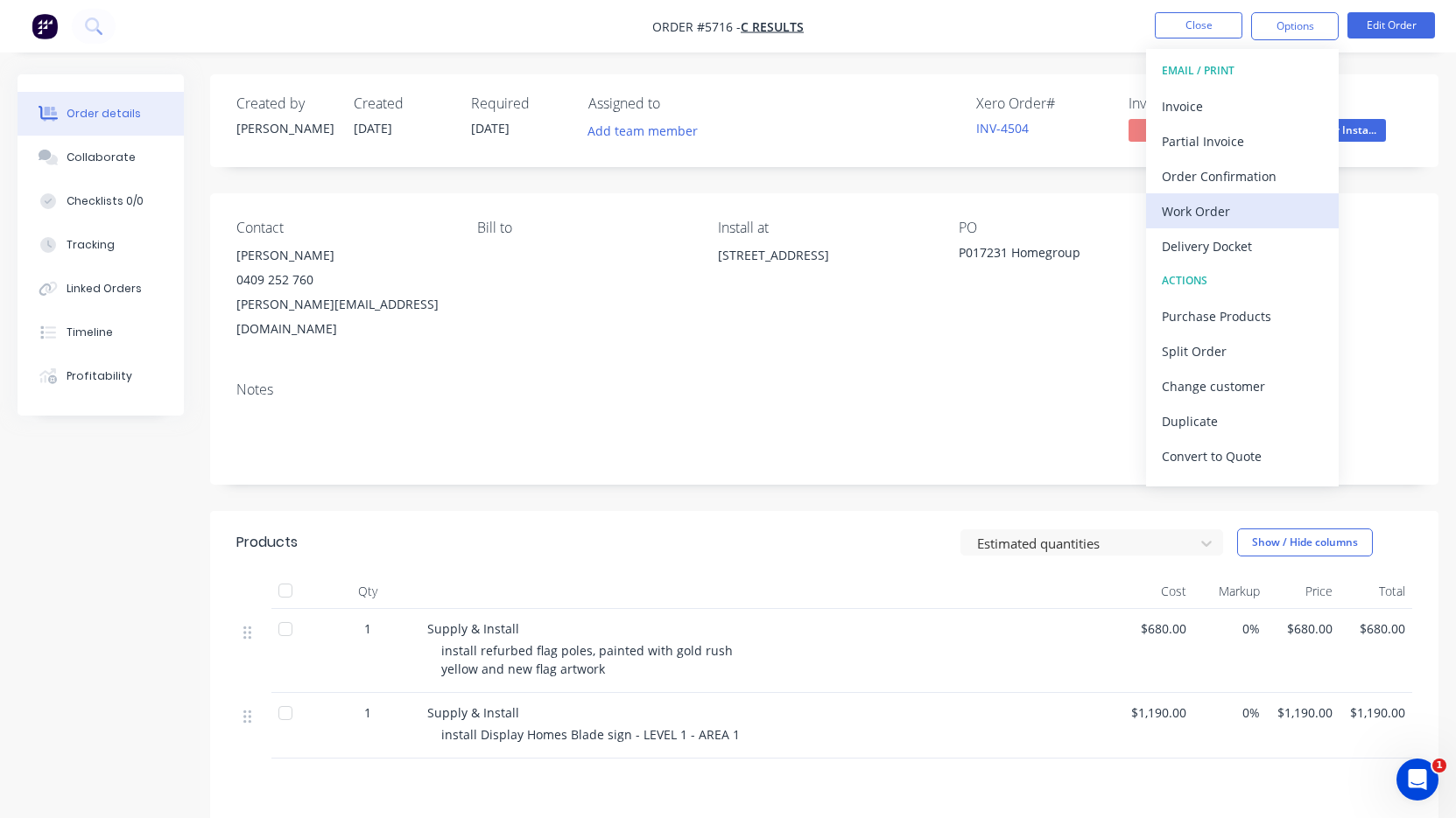
click at [1216, 208] on div "Work Order" at bounding box center [1242, 211] width 161 height 26
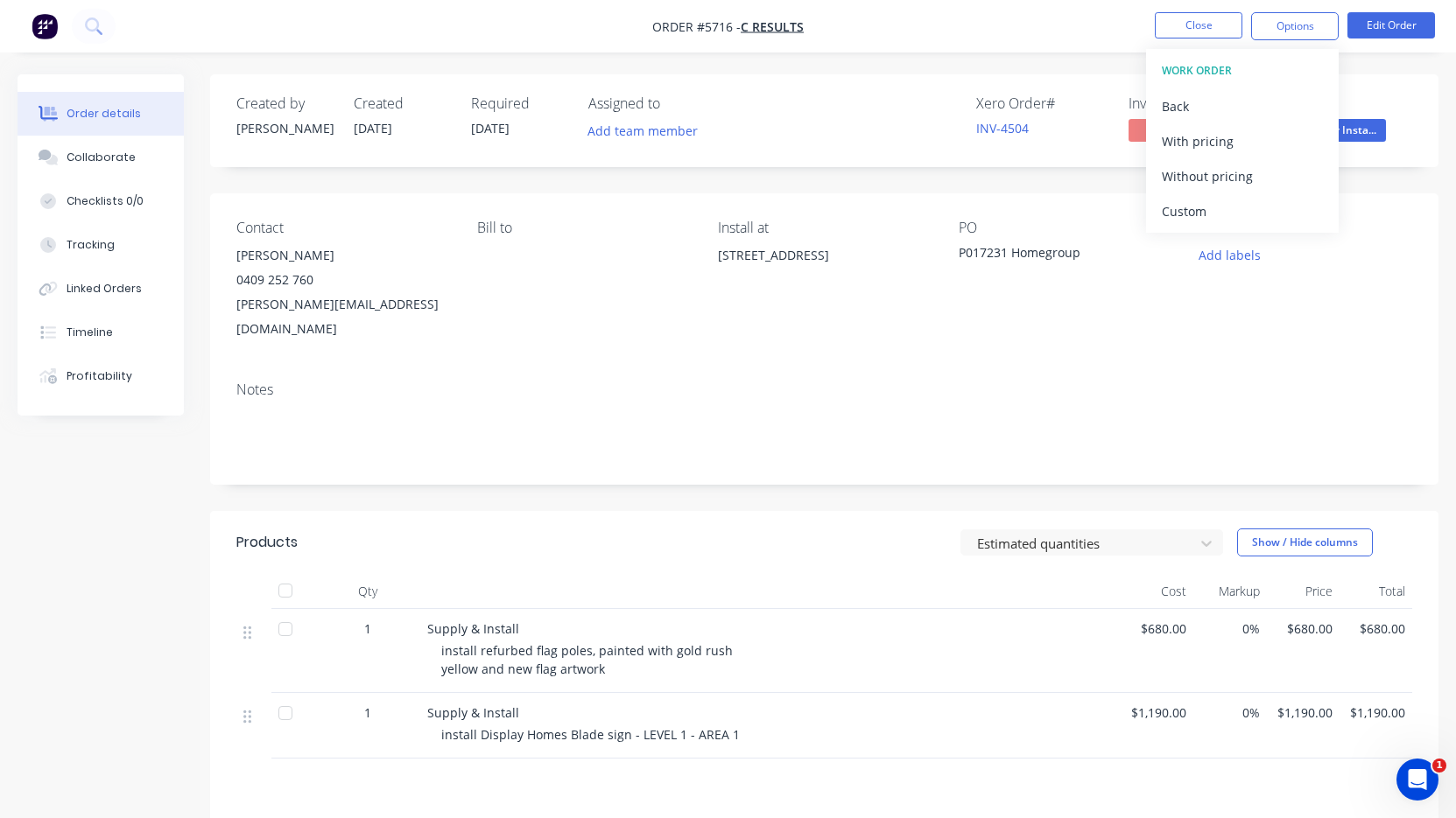
click at [1045, 229] on div "PO" at bounding box center [1064, 228] width 212 height 16
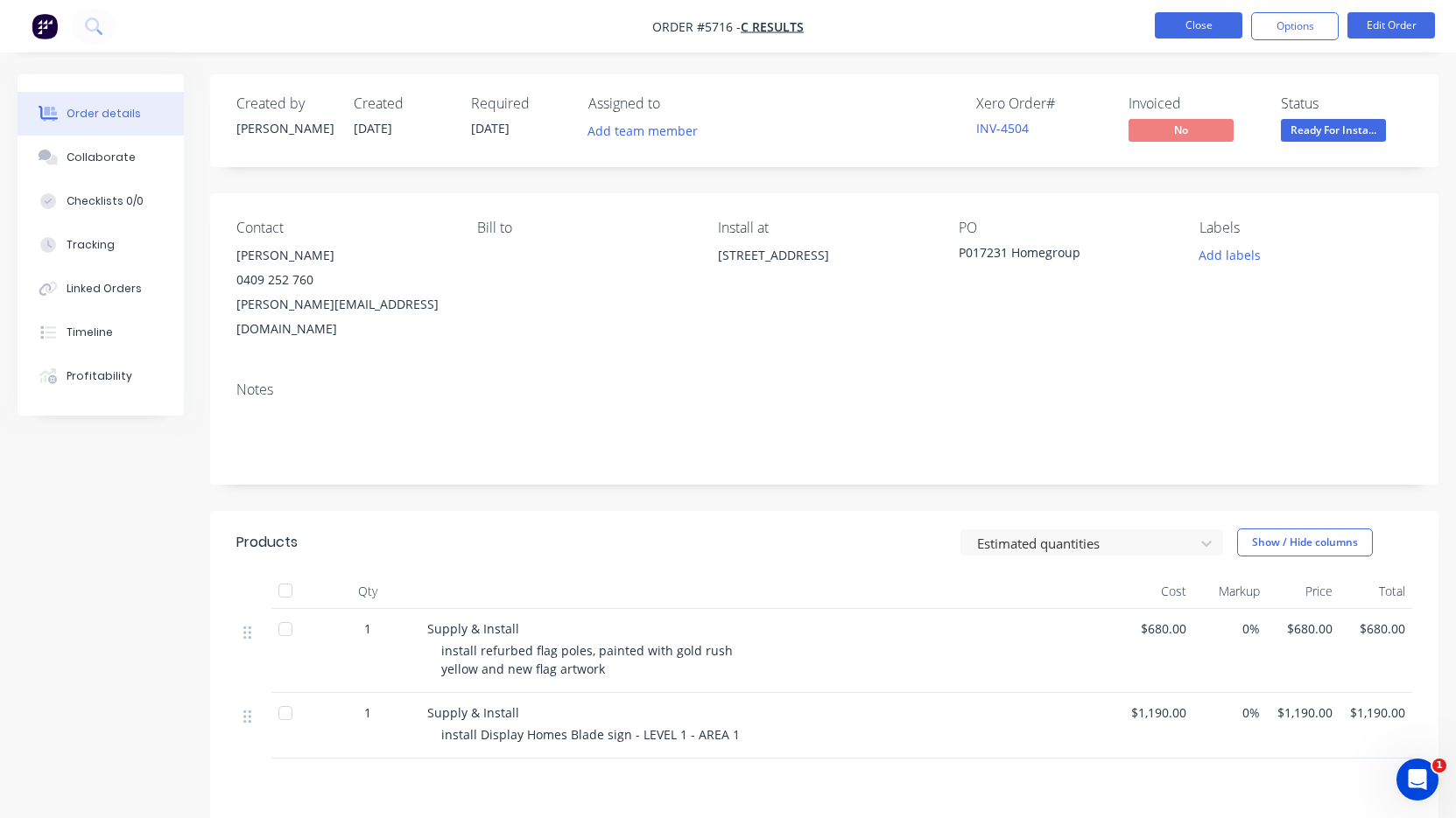
click at [1201, 30] on button "Close" at bounding box center [1198, 26] width 88 height 27
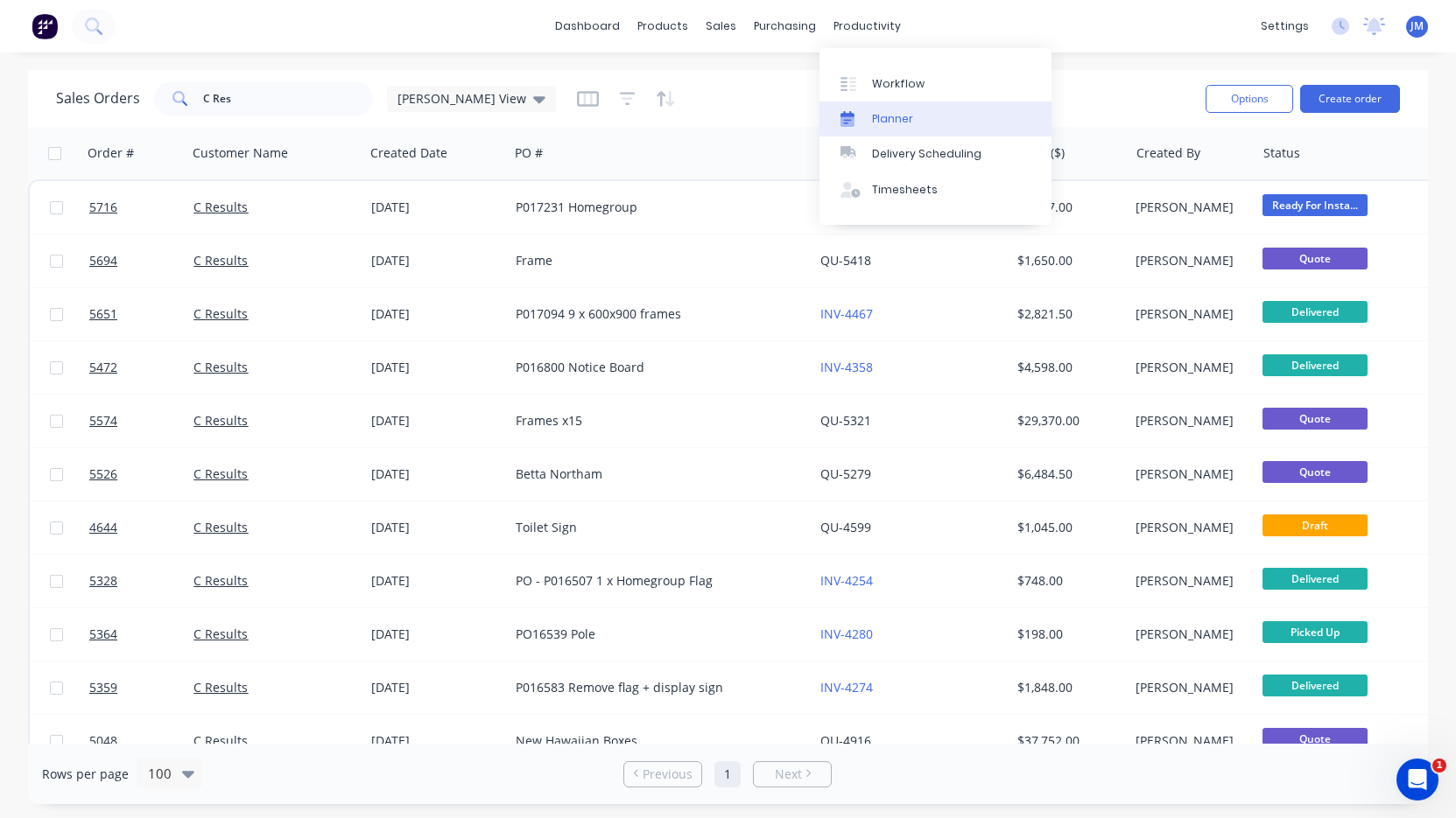
click at [920, 102] on link "Planner" at bounding box center [935, 119] width 232 height 35
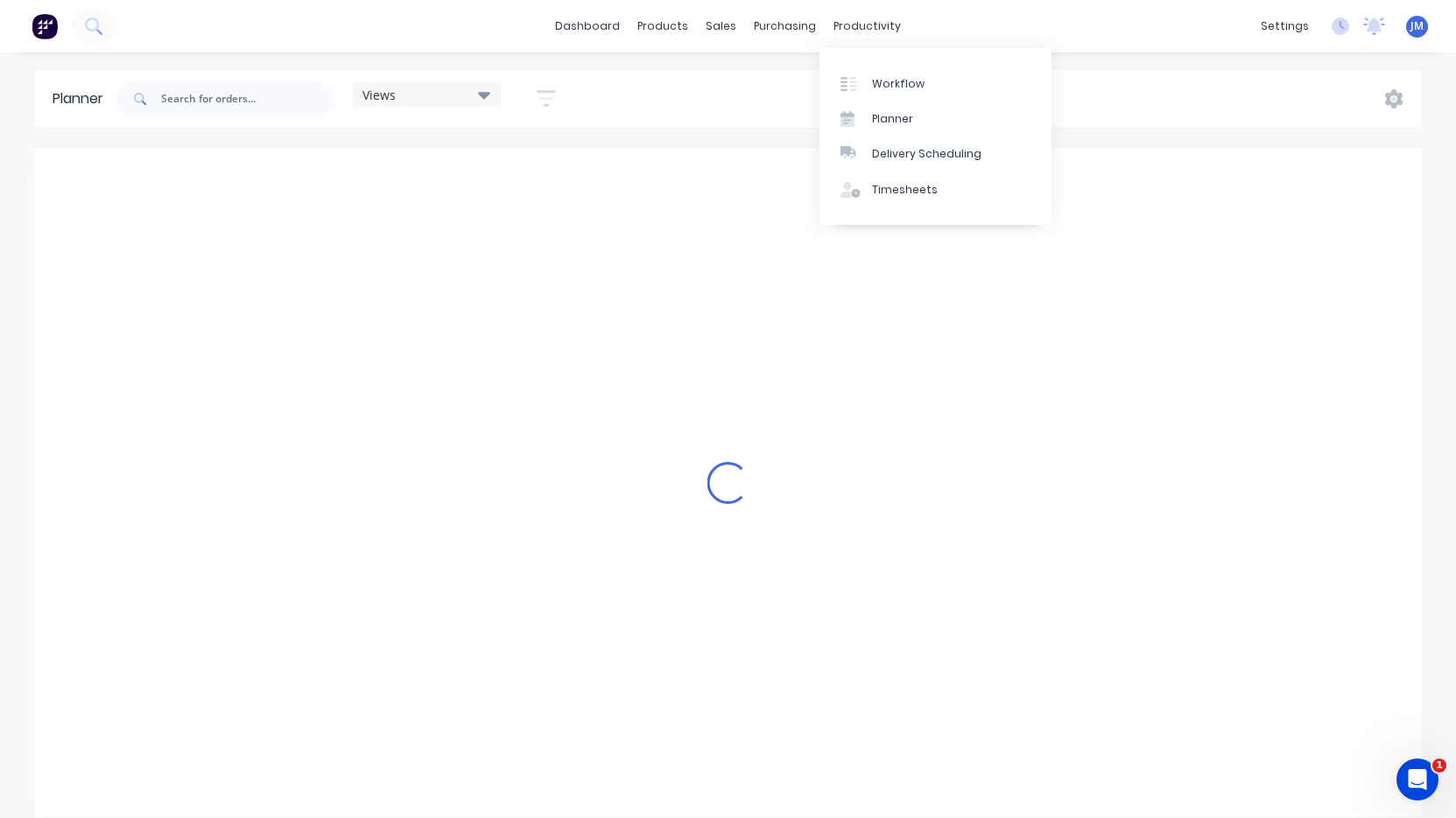
scroll to position [0, 3082]
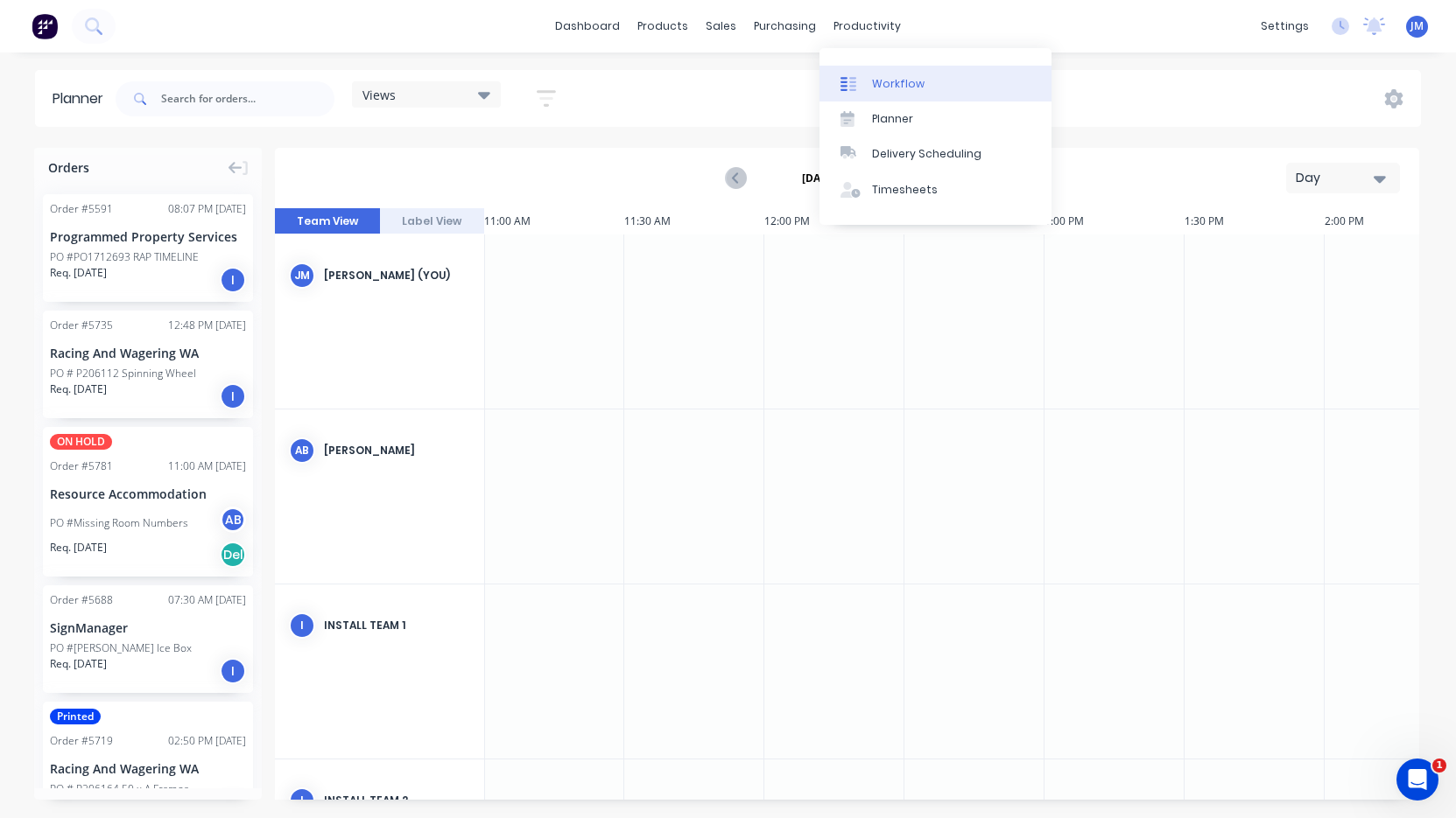
click at [904, 79] on div "Workflow" at bounding box center [897, 84] width 52 height 16
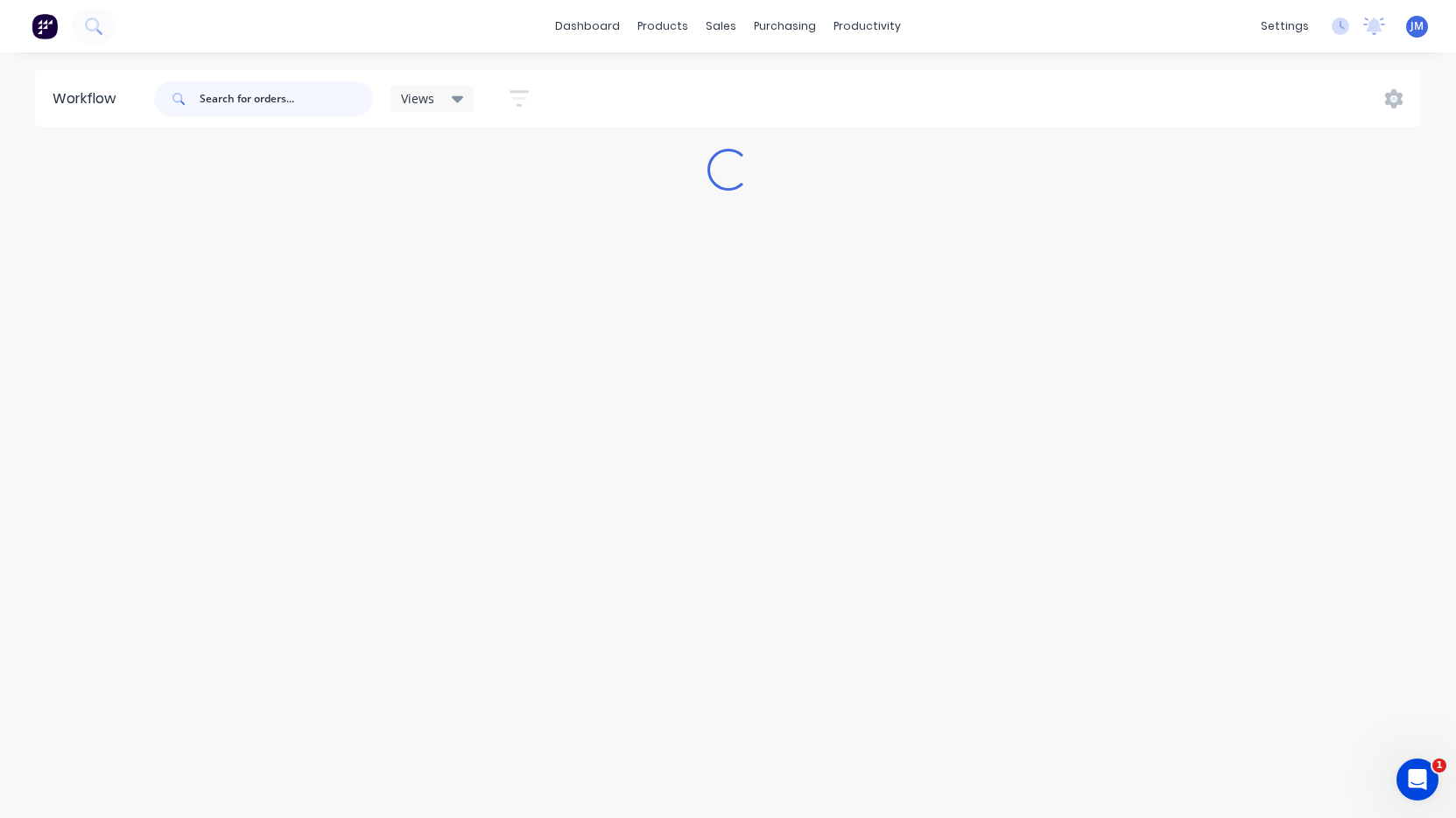
click at [259, 89] on input "text" at bounding box center [287, 98] width 173 height 35
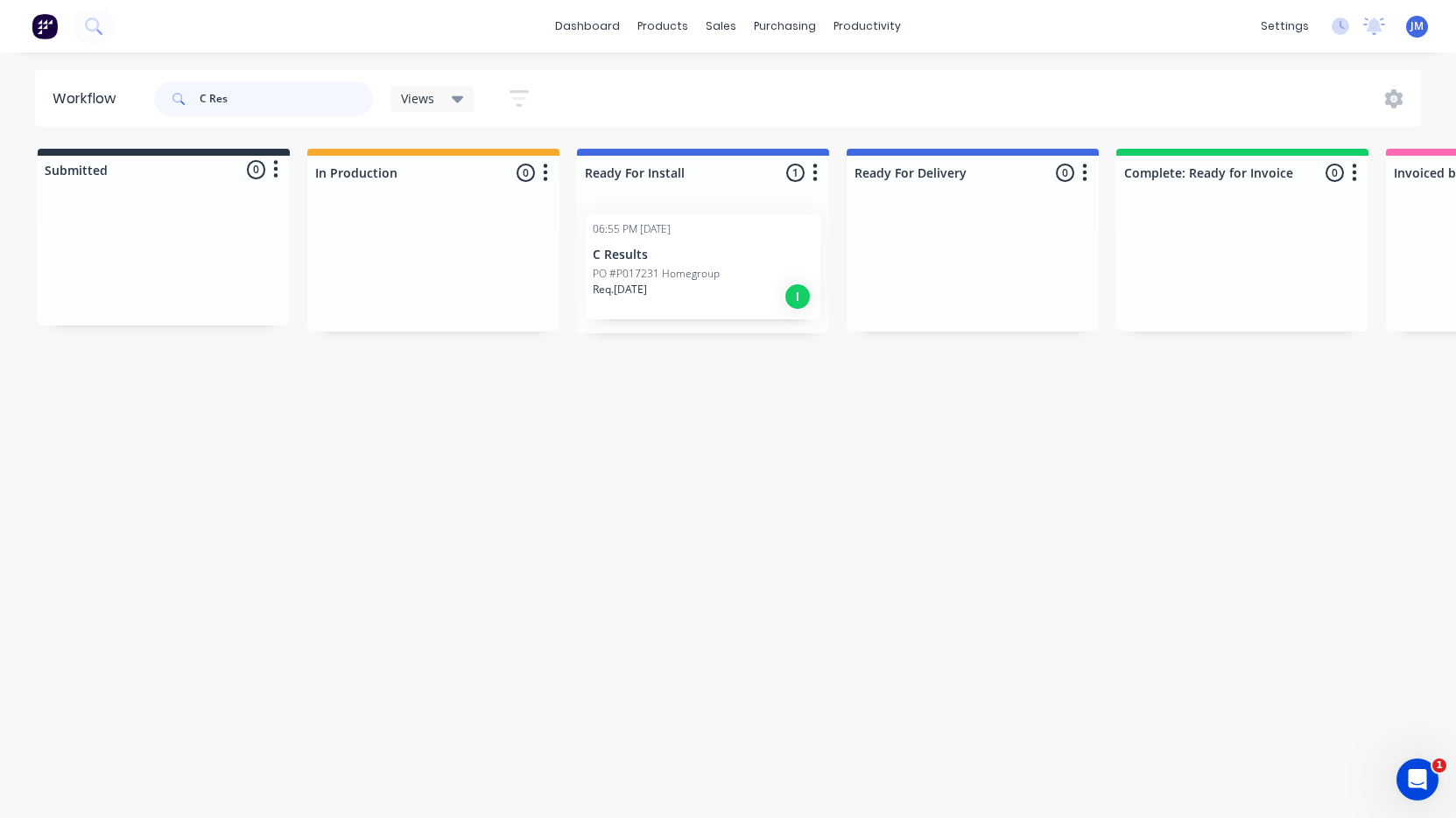
type input "C Res"
click at [673, 269] on p "PO #P017231 Homegroup" at bounding box center [655, 273] width 127 height 16
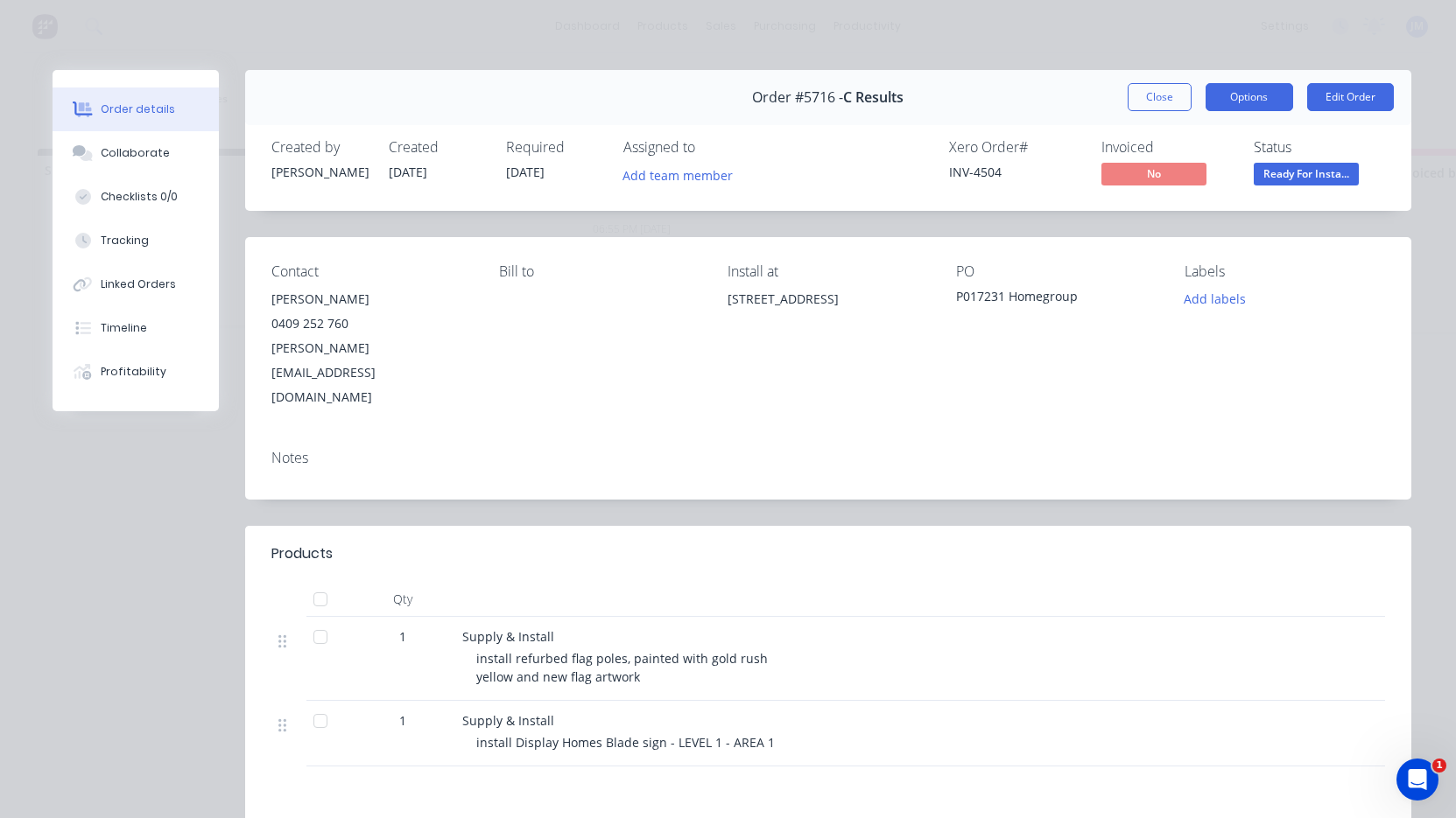
click at [1243, 89] on button "Options" at bounding box center [1249, 96] width 88 height 28
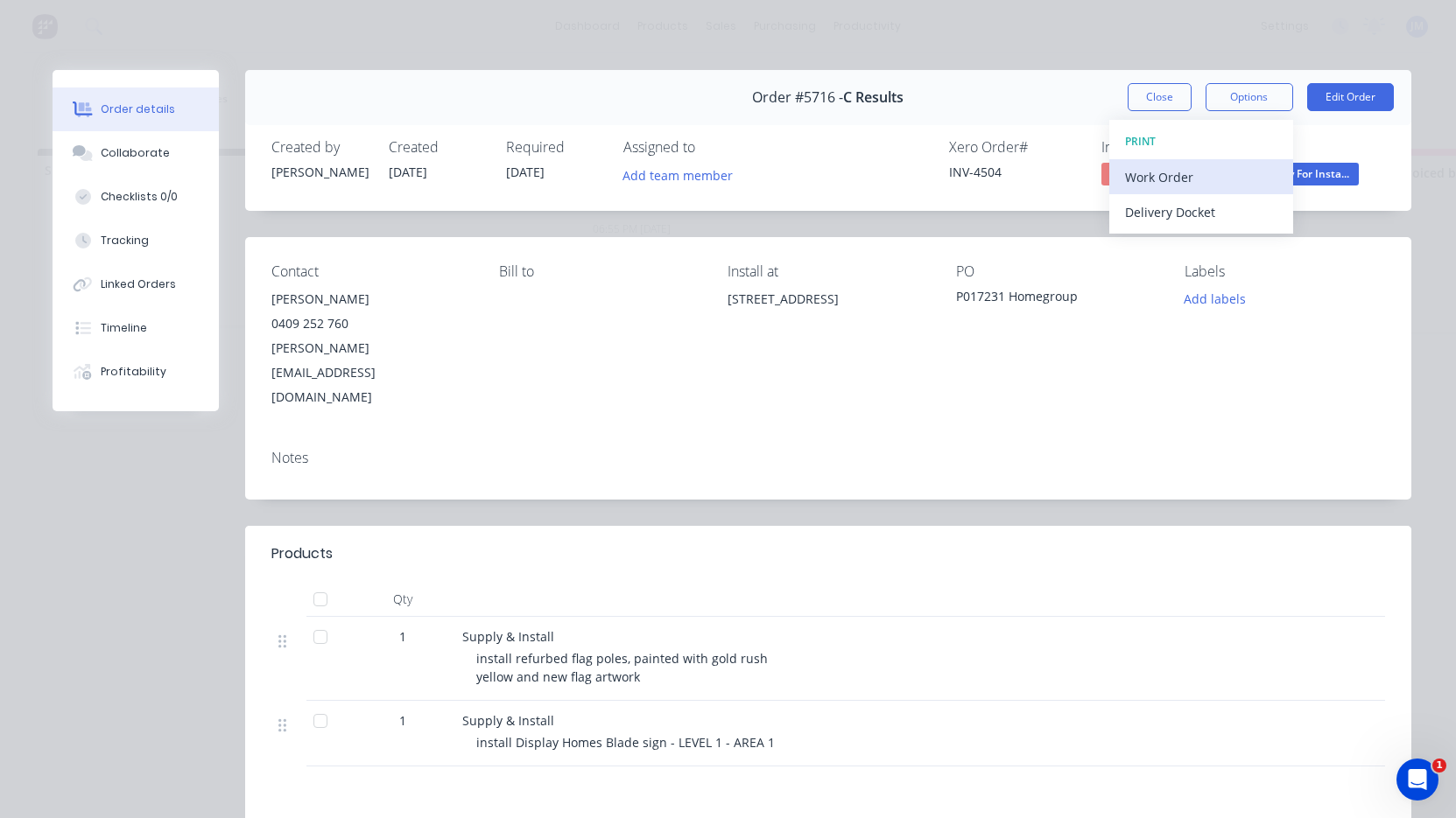
click at [1229, 176] on div "Work Order" at bounding box center [1201, 177] width 152 height 26
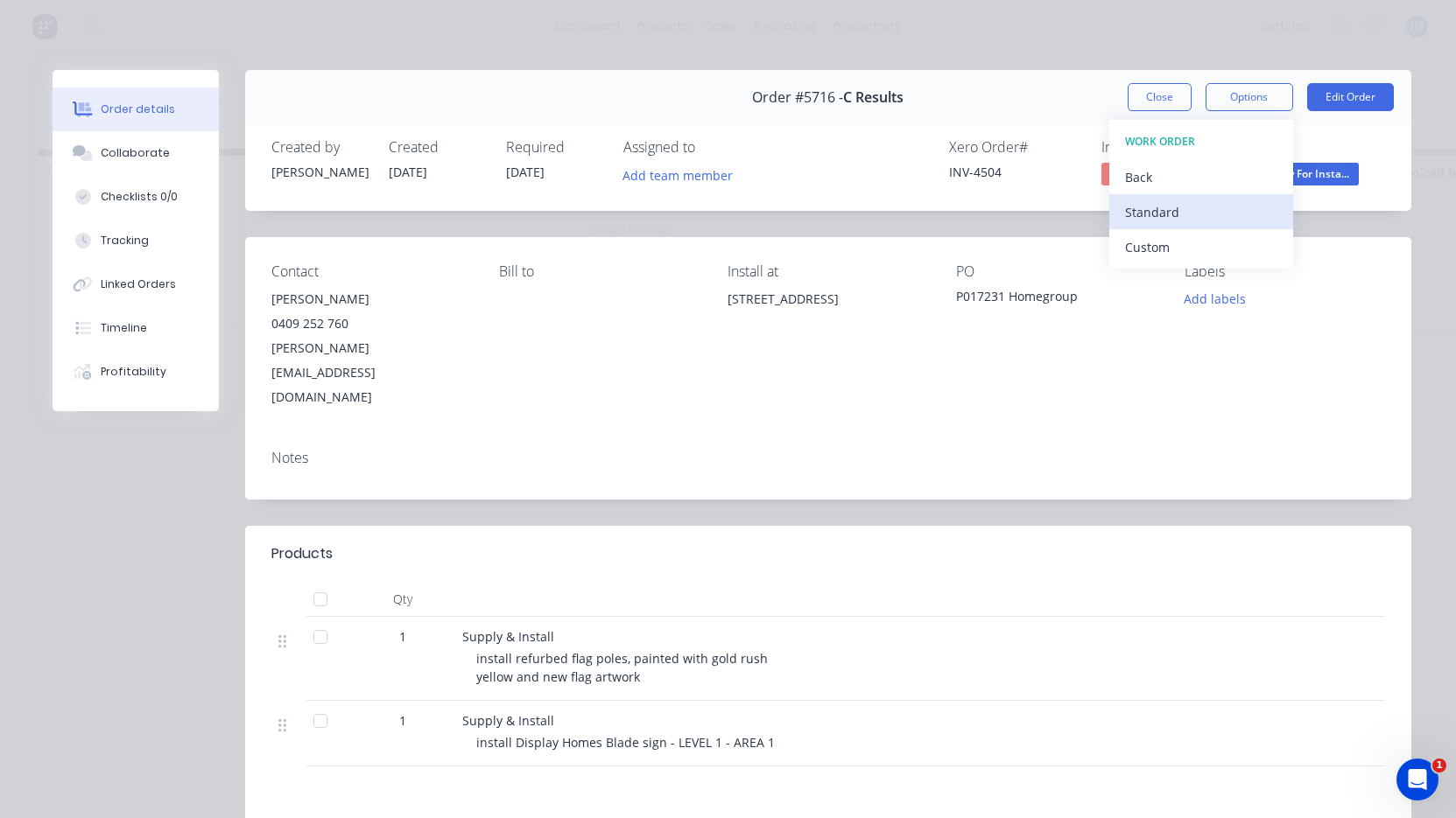
click at [1227, 209] on div "Standard" at bounding box center [1201, 212] width 152 height 26
